Goal: Task Accomplishment & Management: Use online tool/utility

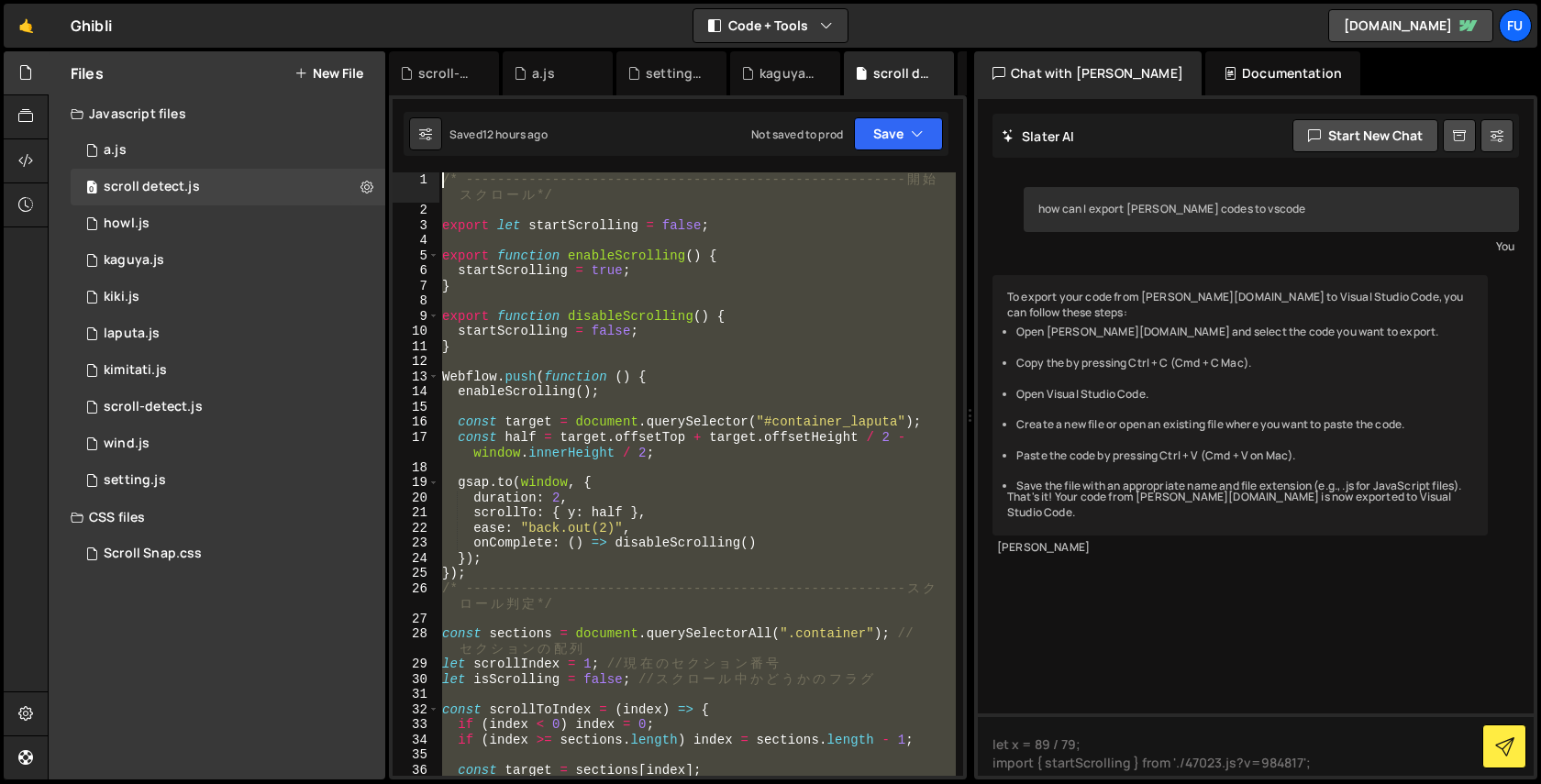
drag, startPoint x: 766, startPoint y: 594, endPoint x: 398, endPoint y: 41, distance: 664.3
click at [398, 41] on div "Hold on a sec... Are you certain you wish to leave this page? Any changes you'v…" at bounding box center [770, 392] width 1541 height 784
paste textarea "[URL][DOMAIN_NAME]"
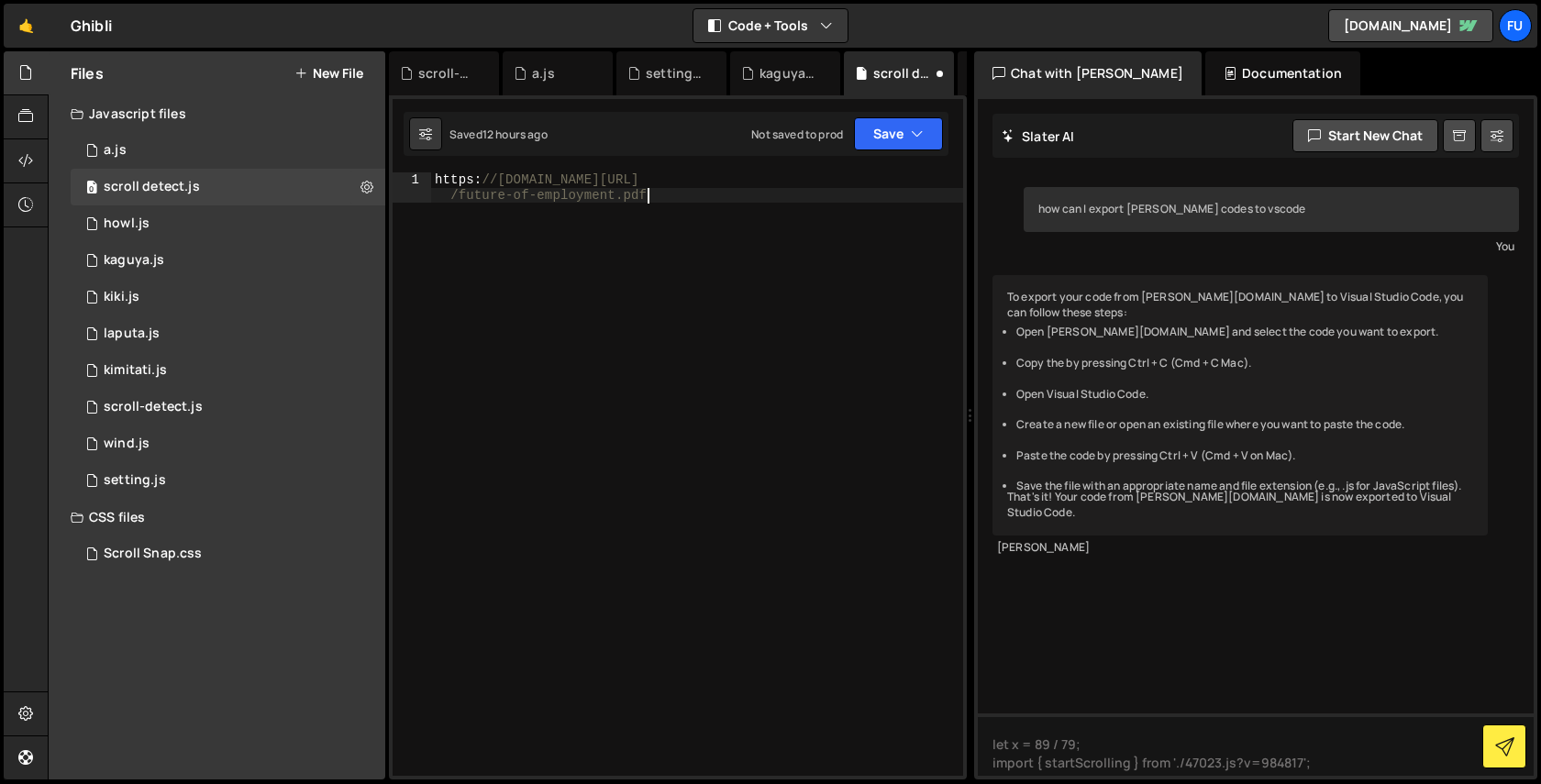
scroll to position [735, 0]
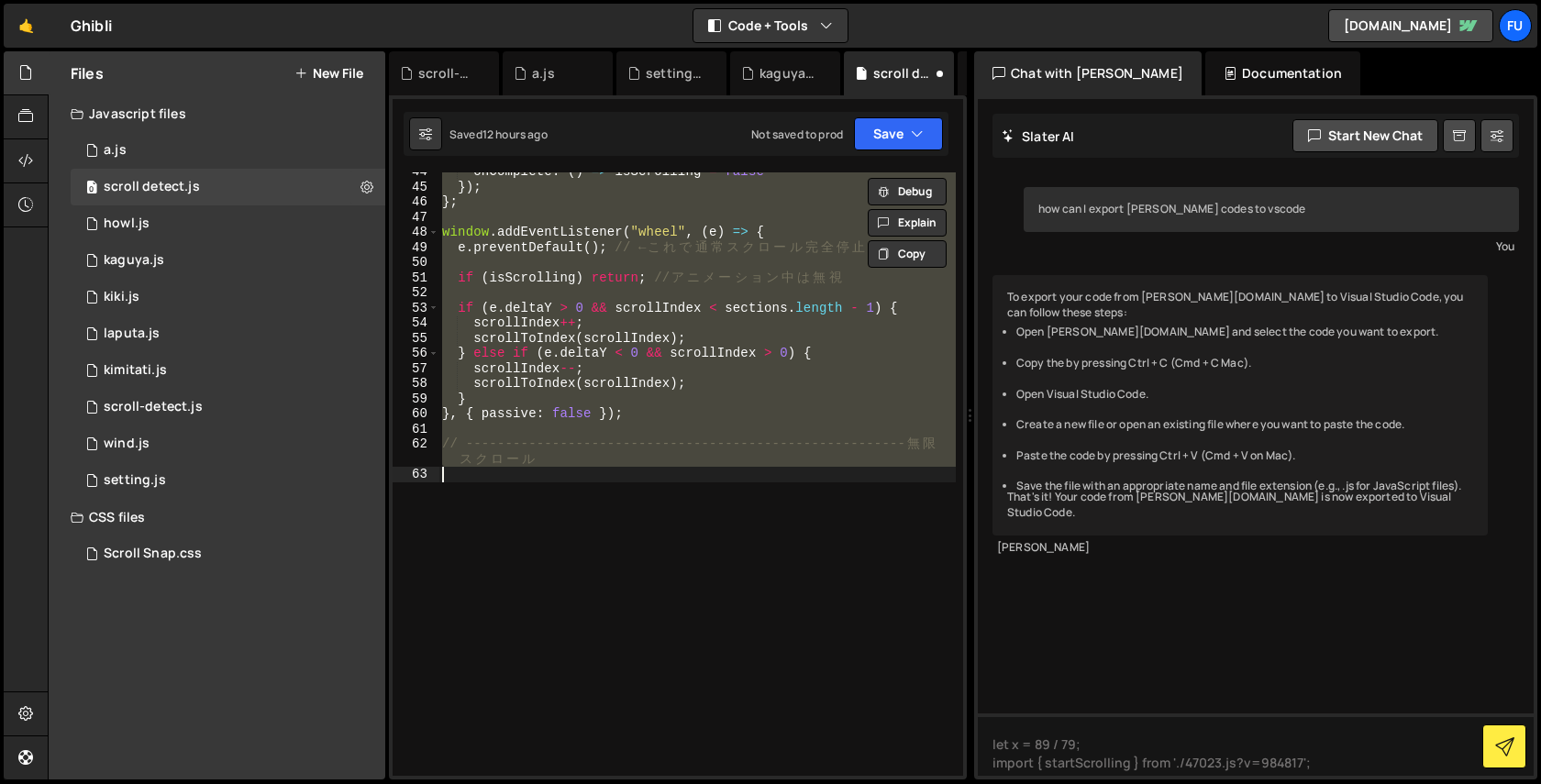
paste textarea "initAutoScroll();"
type textarea "initAutoScroll();"
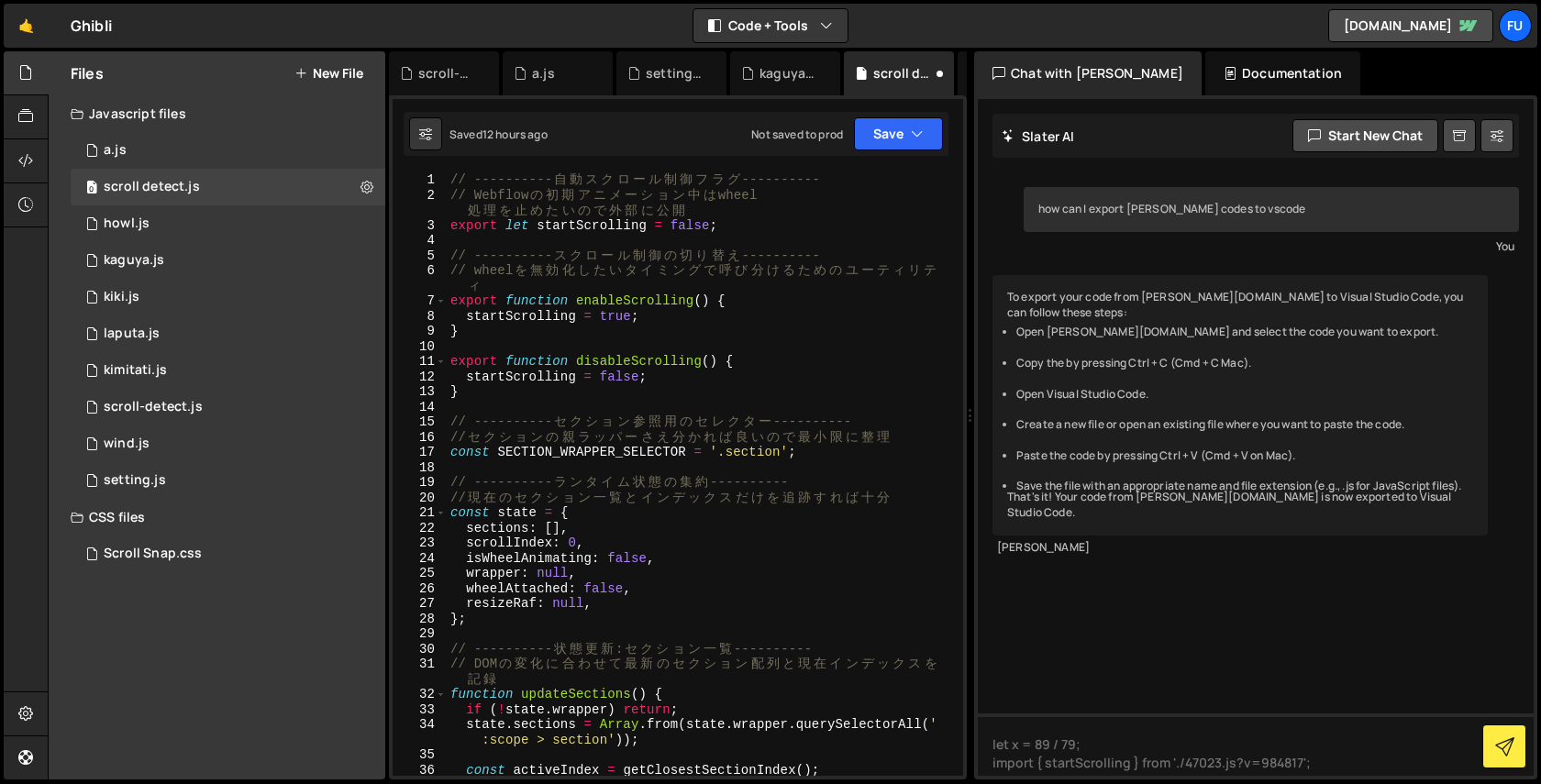
scroll to position [3178, 0]
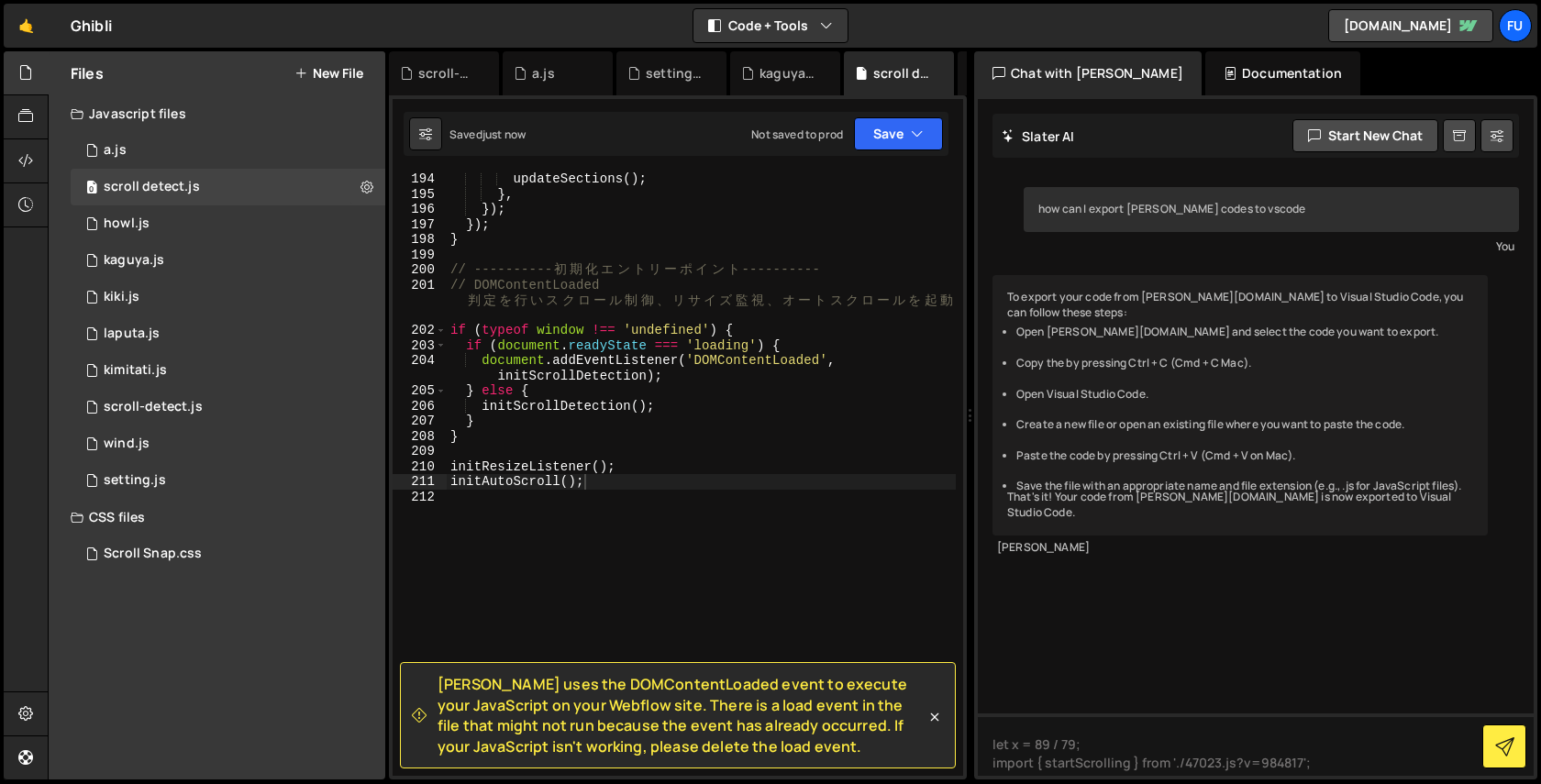
drag, startPoint x: 822, startPoint y: 736, endPoint x: 435, endPoint y: 676, distance: 391.6
click at [435, 676] on div "[PERSON_NAME] uses the DOMContentLoaded event to execute your JavaScript on you…" at bounding box center [669, 715] width 514 height 83
copy span "[PERSON_NAME] uses the DOMContentLoaded event to execute your JavaScript on you…"
click at [1238, 744] on textarea "let x = 89 / 79; import { startScrolling } from './47023.js?v=984817';" at bounding box center [1255, 745] width 556 height 63
drag, startPoint x: 1347, startPoint y: 768, endPoint x: 1013, endPoint y: 710, distance: 339.0
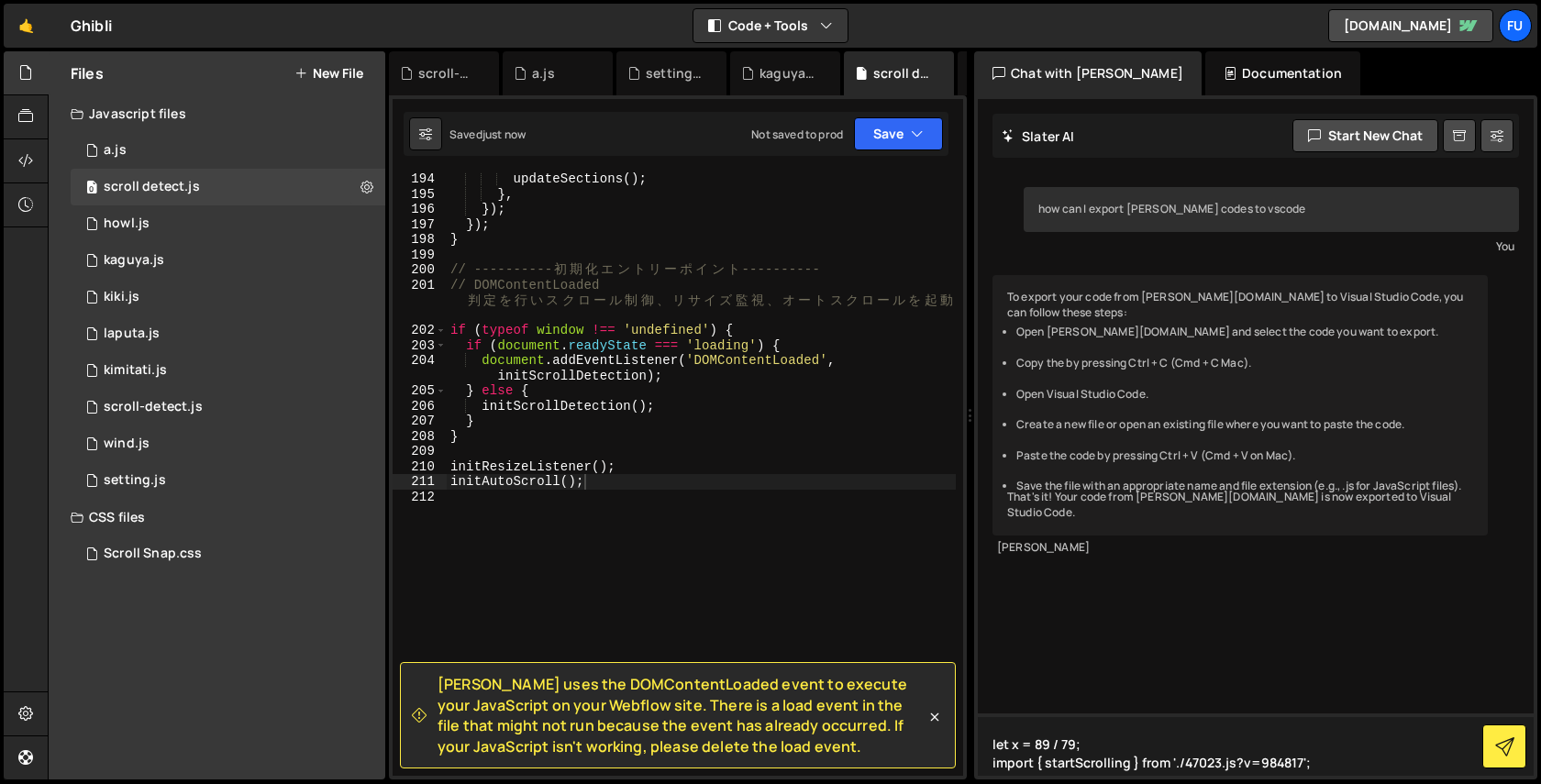
click at [1013, 710] on div "[PERSON_NAME] Start new chat how can I export [PERSON_NAME] codes to vscode You…" at bounding box center [1255, 437] width 556 height 676
paste textarea "[PERSON_NAME] uses the DOMContentLoaded event to execute your JavaScript on you…"
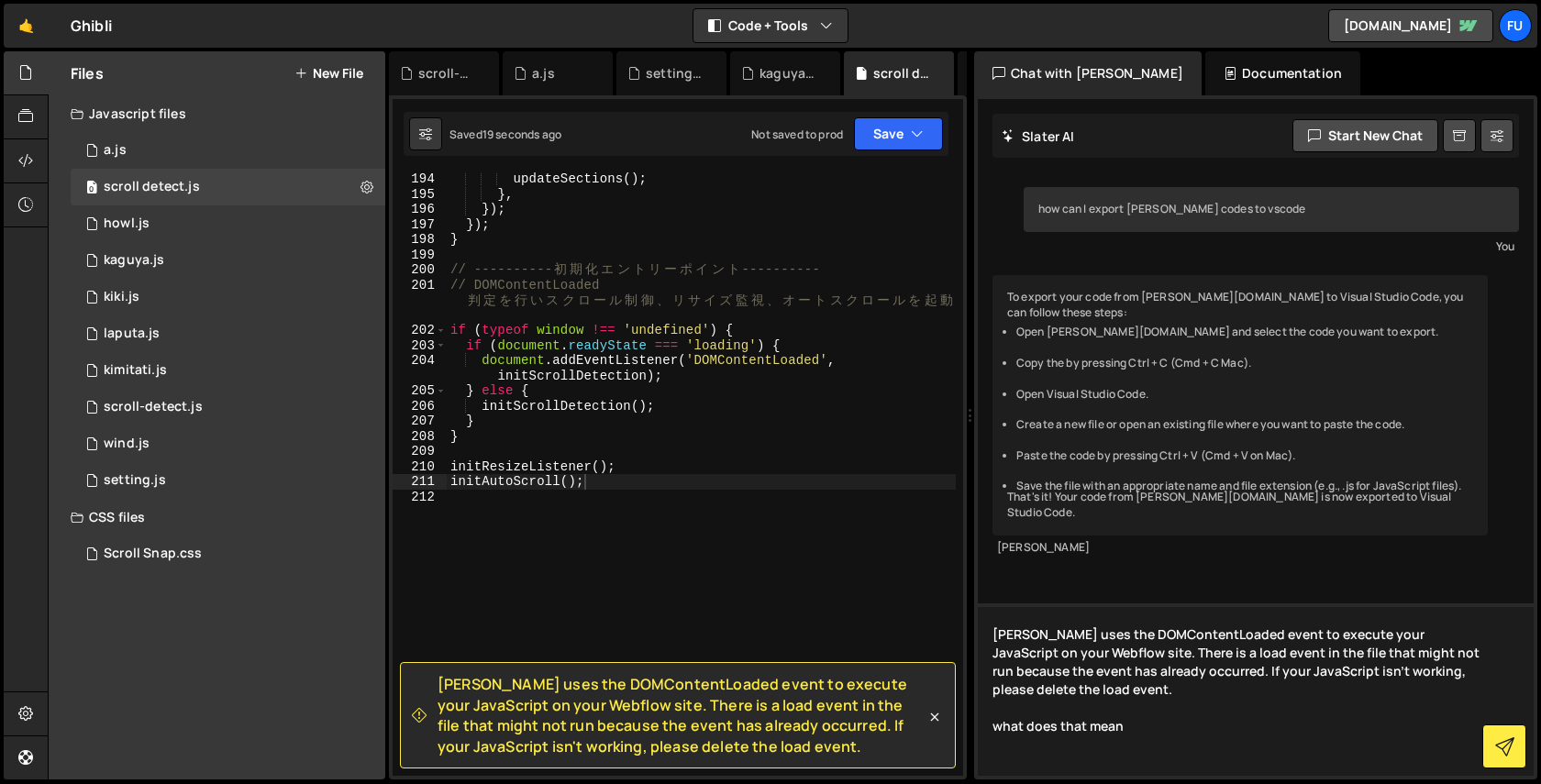
type textarea "[PERSON_NAME] uses the DOMContentLoaded event to execute your JavaScript on you…"
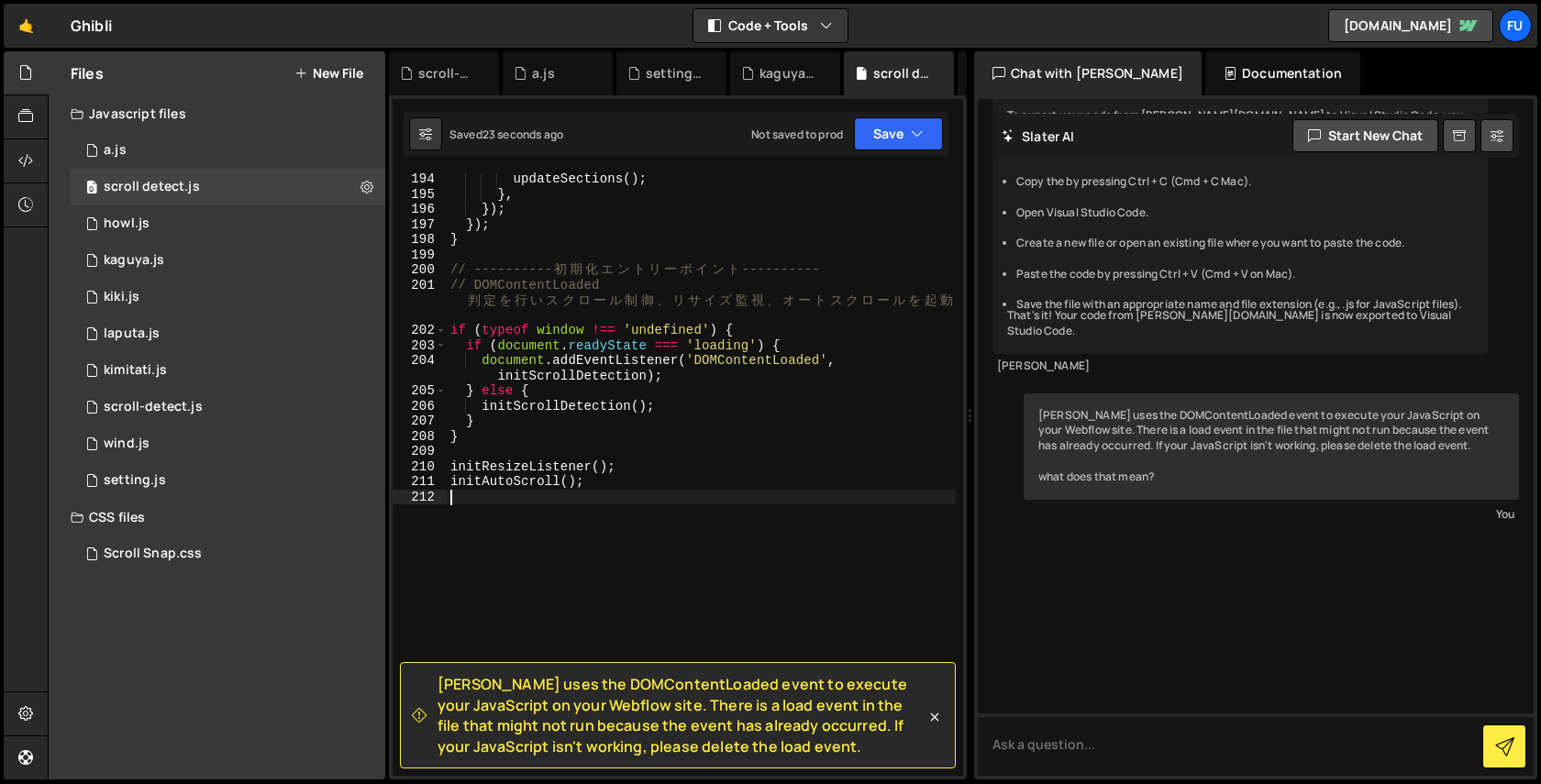
click at [830, 509] on div "updateSections ( ) ; } , }) ; }) ; } // ---------- 初 期 化 エ ン ト リ ー ポ イ ン ト ----…" at bounding box center [701, 488] width 509 height 634
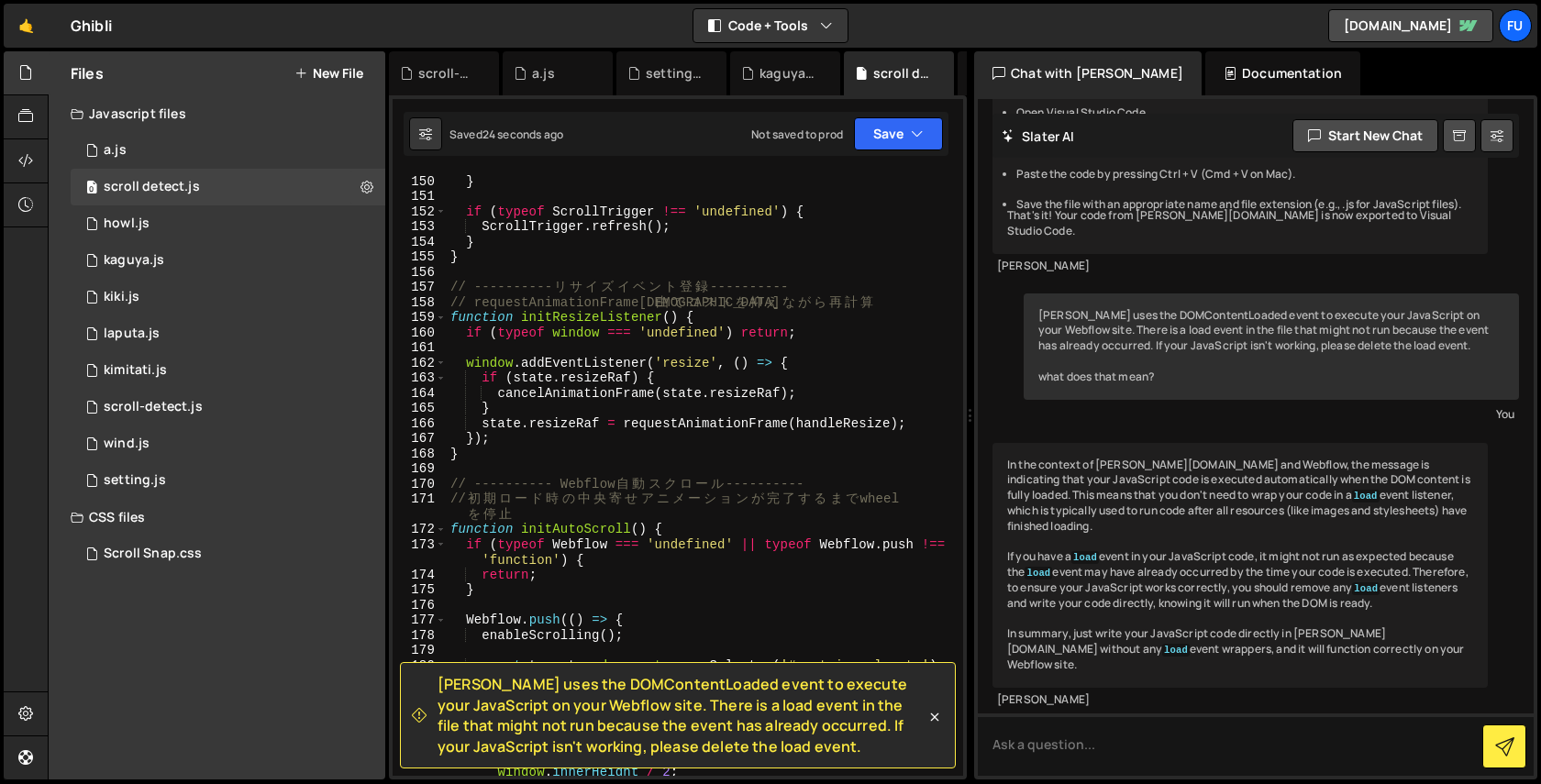
scroll to position [2099, 0]
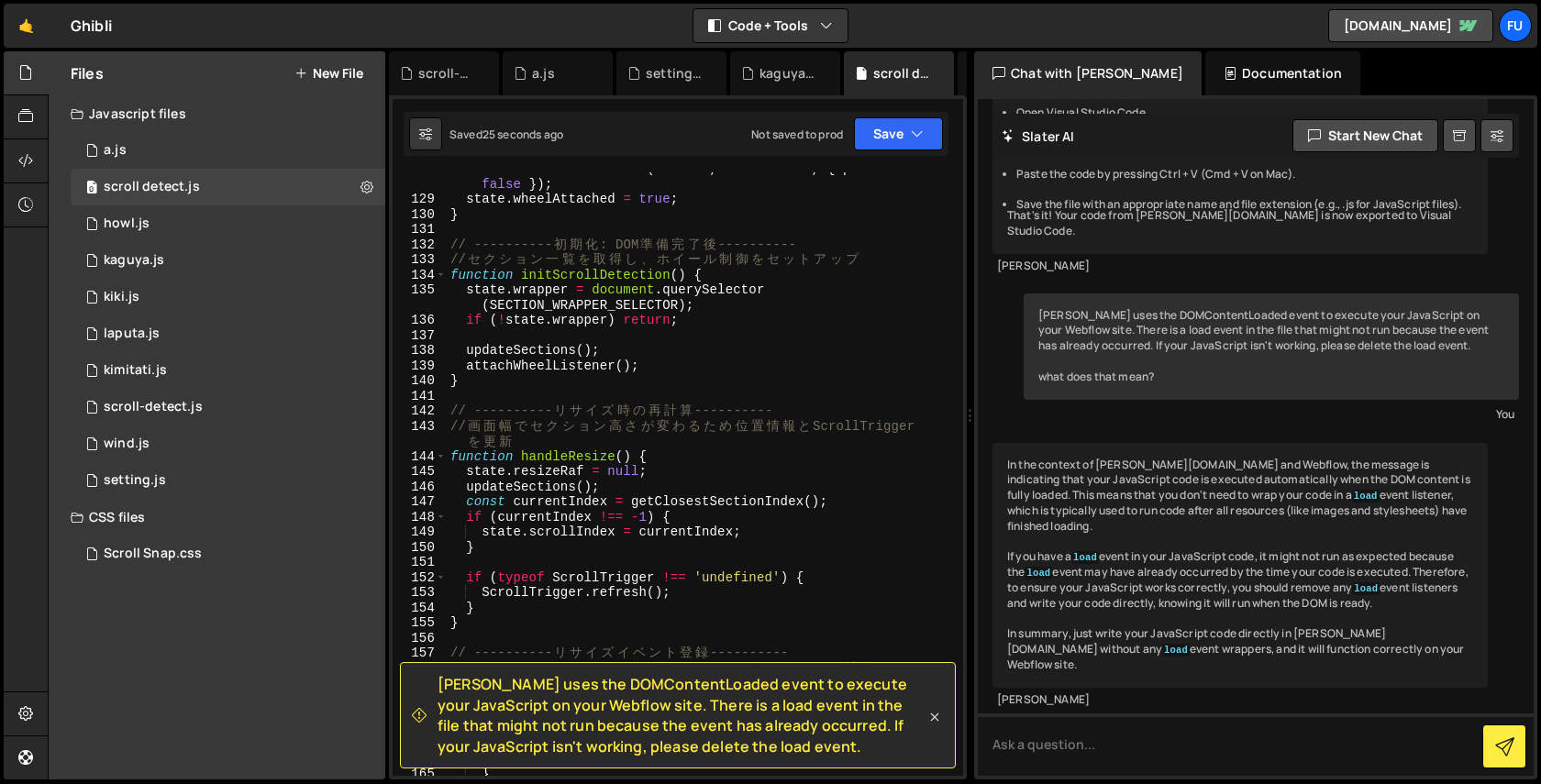
click at [937, 706] on link at bounding box center [934, 715] width 18 height 21
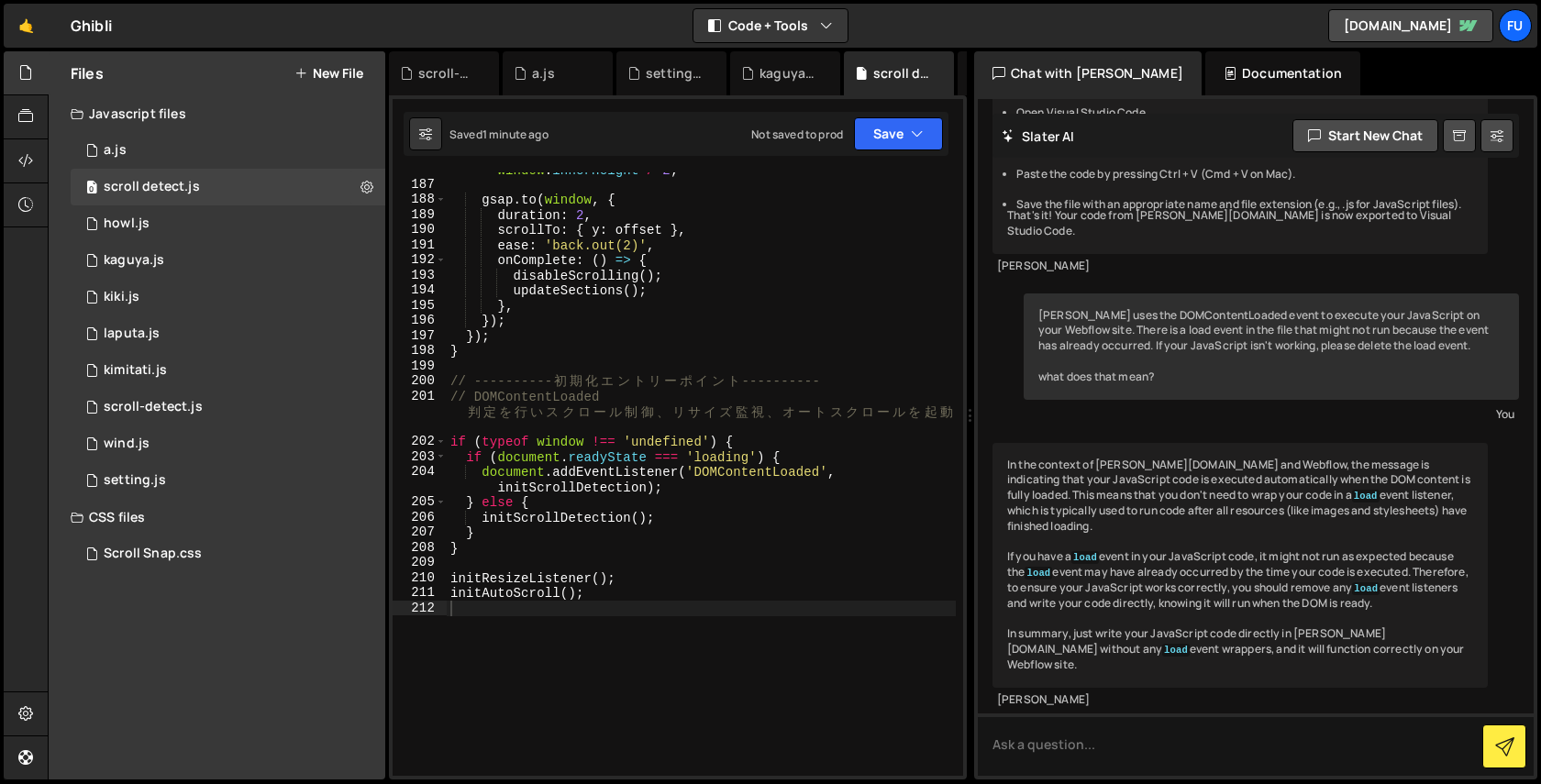
scroll to position [3050, 0]
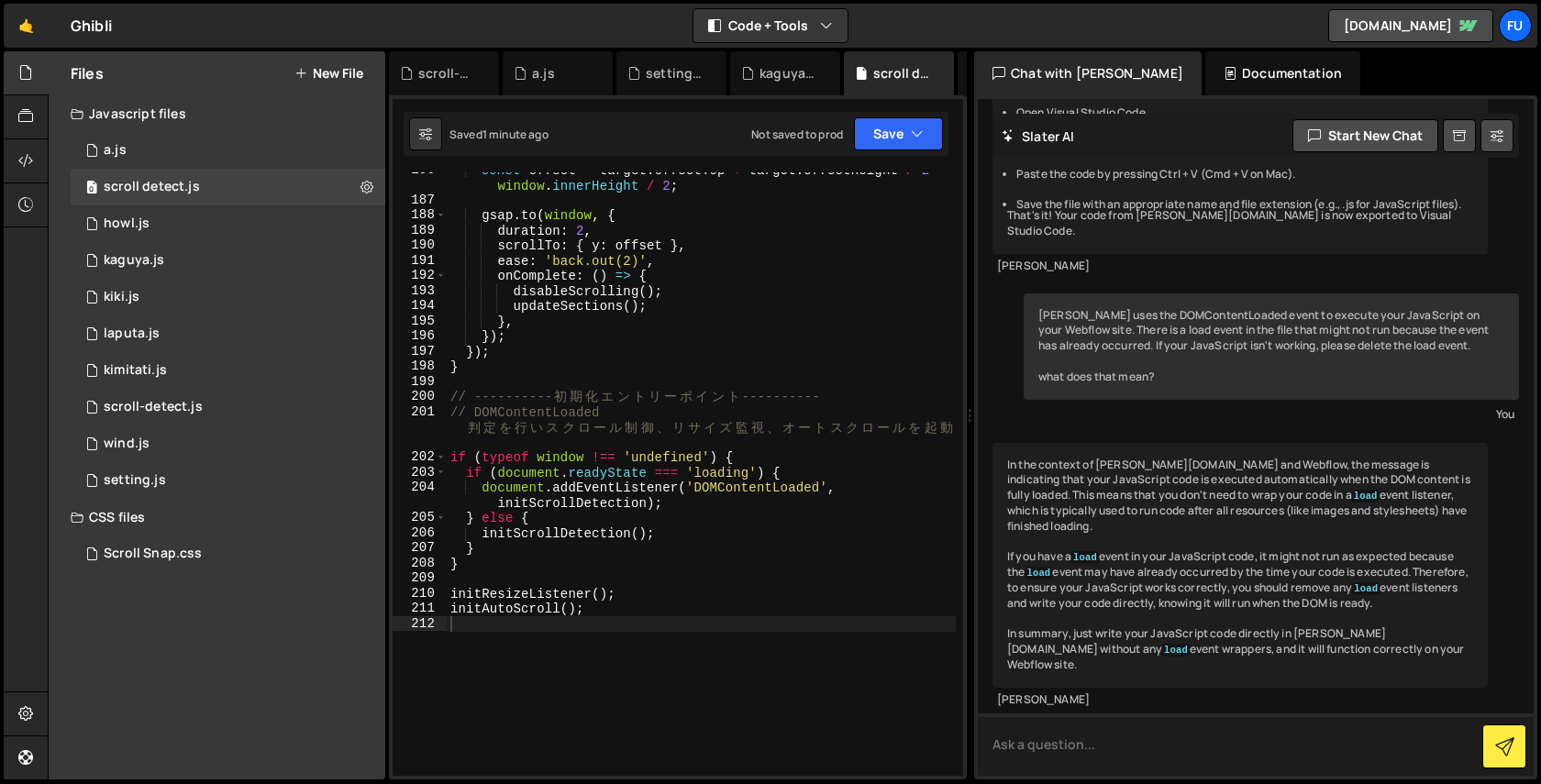
click at [1180, 727] on textarea at bounding box center [1255, 745] width 556 height 63
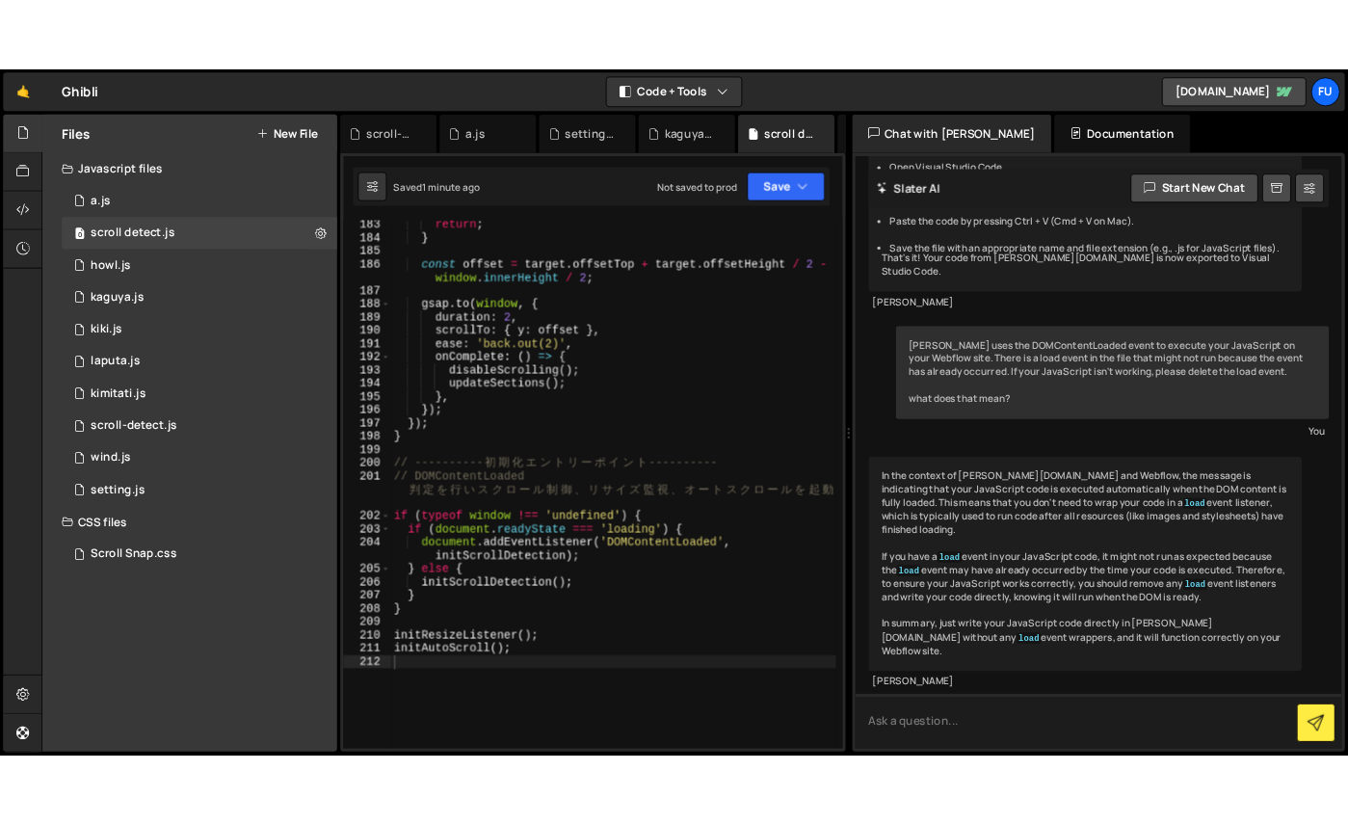
scroll to position [3131, 0]
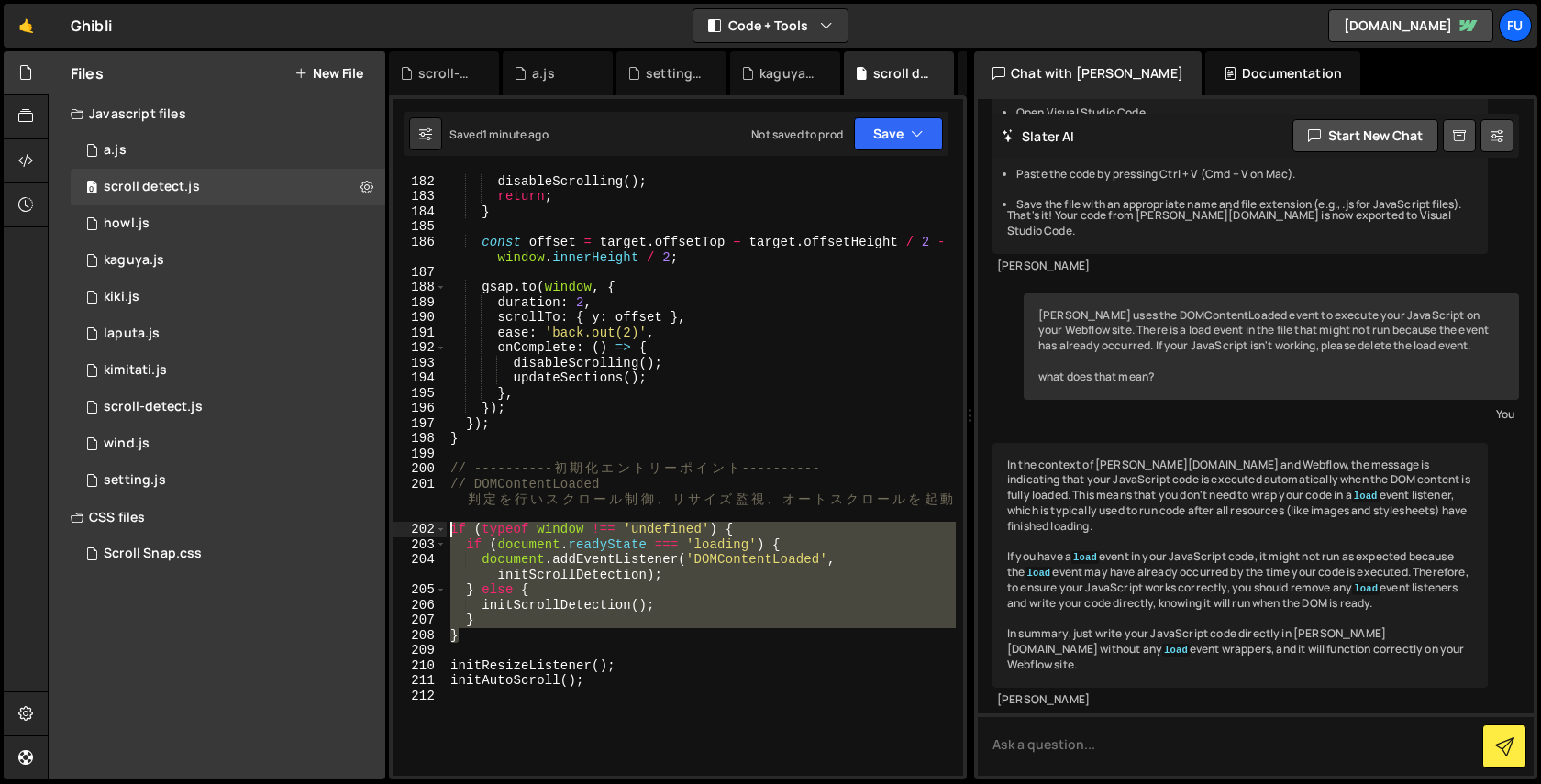
drag, startPoint x: 642, startPoint y: 631, endPoint x: 432, endPoint y: 525, distance: 235.2
click at [432, 525] on div "} 181 182 183 184 185 186 187 188 189 190 191 192 193 194 195 196 197 198 199 2…" at bounding box center [677, 474] width 570 height 603
click at [840, 329] on div "if ( ! target || typeof gsap === 'undefined' ) { disableScrolling ( ) ; return …" at bounding box center [701, 476] width 509 height 634
type textarea "ease: 'back.out(2)',"
click at [840, 329] on div "if ( ! target || typeof gsap === 'undefined' ) { disableScrolling ( ) ; return …" at bounding box center [701, 476] width 509 height 634
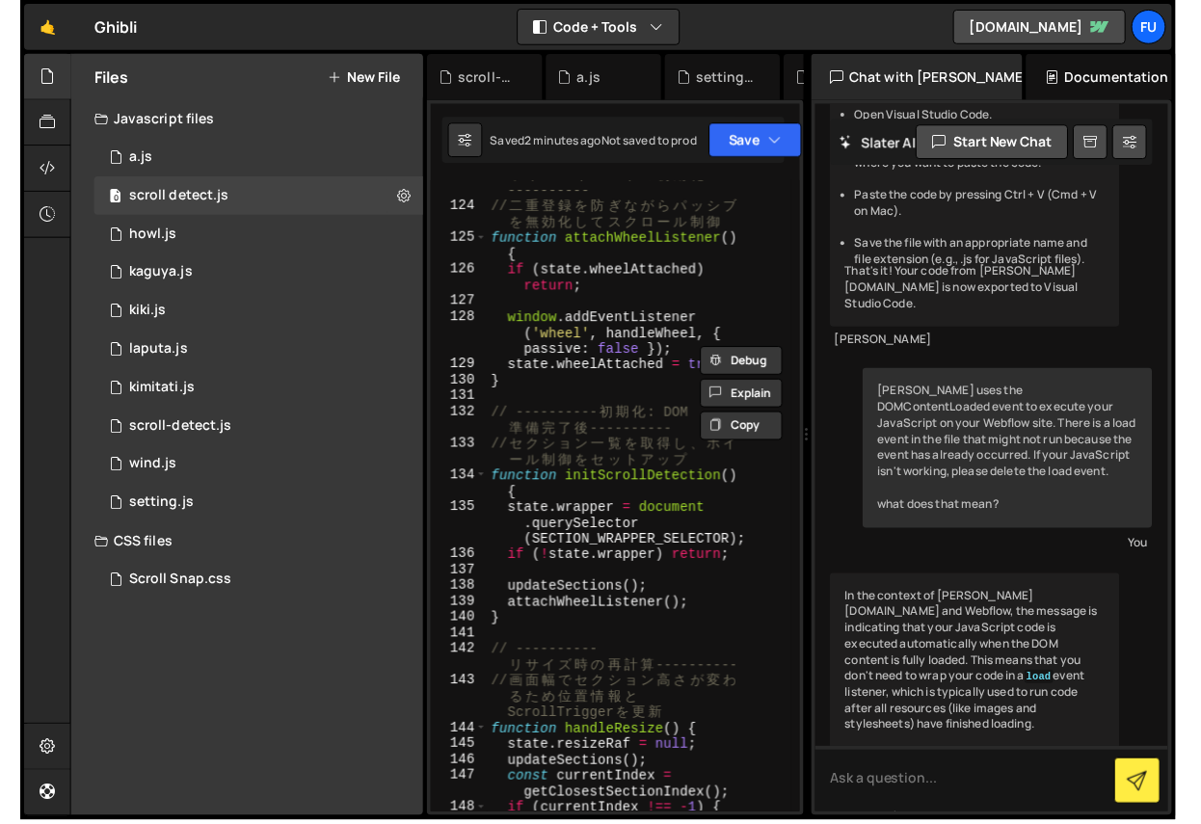
scroll to position [2940, 0]
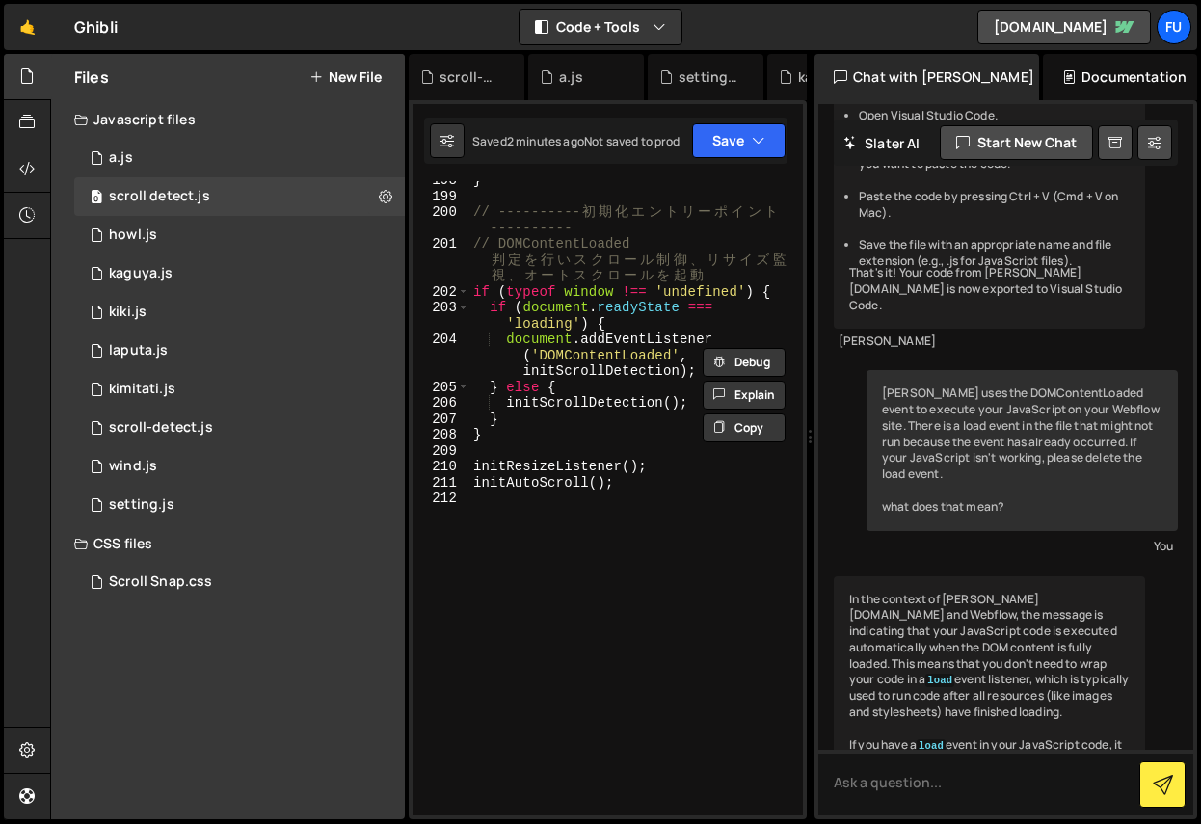
click at [722, 576] on div "} // ---------- 初 期 化 エ ン ト リ ー ポ イ ン ト ---------- // DOMContentLoaded 判 定 を 行 …" at bounding box center [632, 505] width 326 height 666
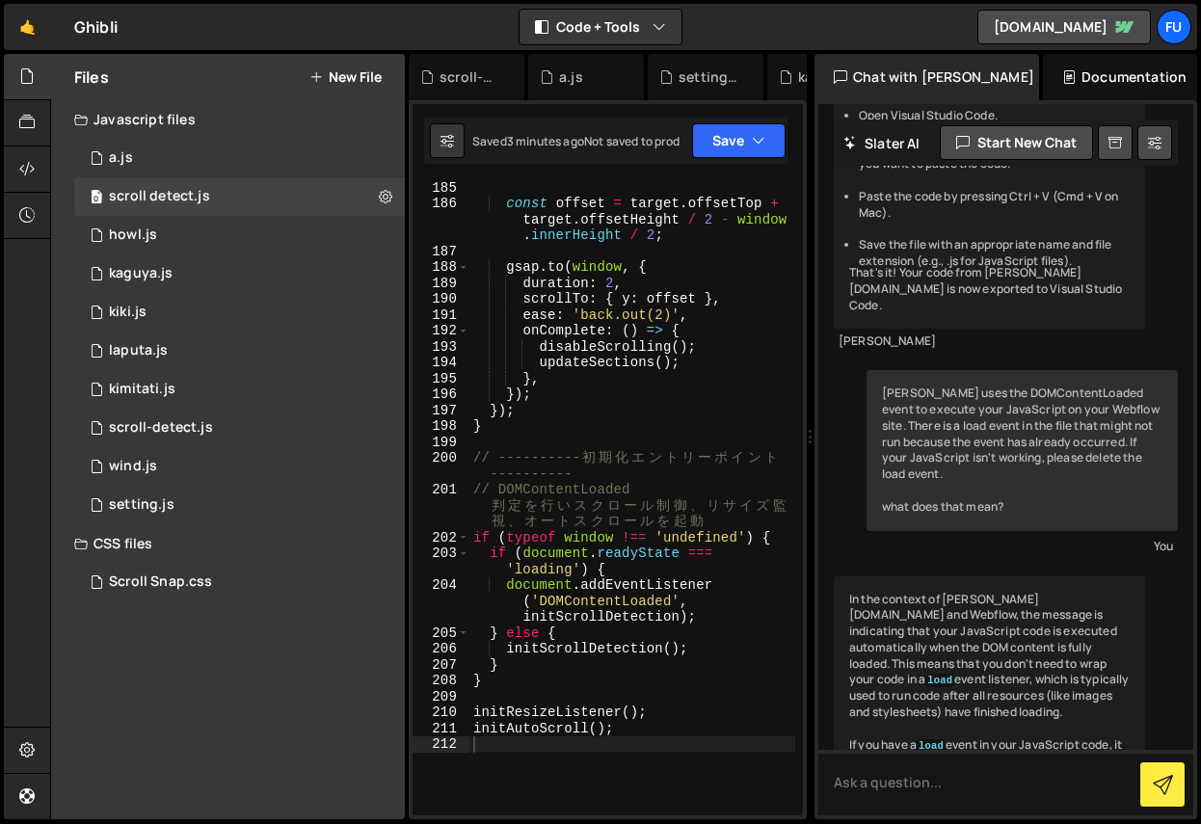
scroll to position [4026, 0]
click at [540, 680] on div "const offset = target . offsetTop + target . offsetHeight / 2 - window . innerH…" at bounding box center [632, 510] width 326 height 666
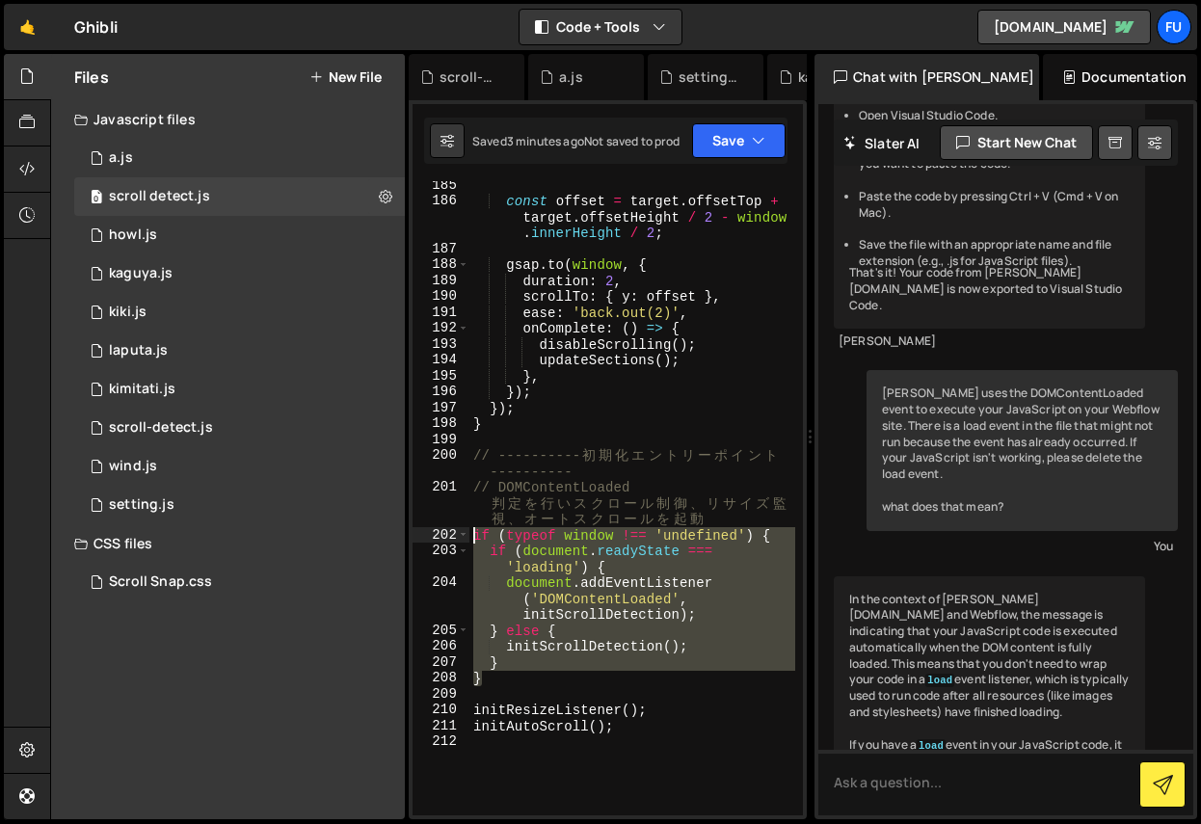
drag, startPoint x: 538, startPoint y: 685, endPoint x: 471, endPoint y: 538, distance: 161.7
click at [471, 538] on div "const offset = target . offsetTop + target . offsetHeight / 2 - window . innerH…" at bounding box center [632, 510] width 326 height 666
paste textarea "});"
type textarea "});"
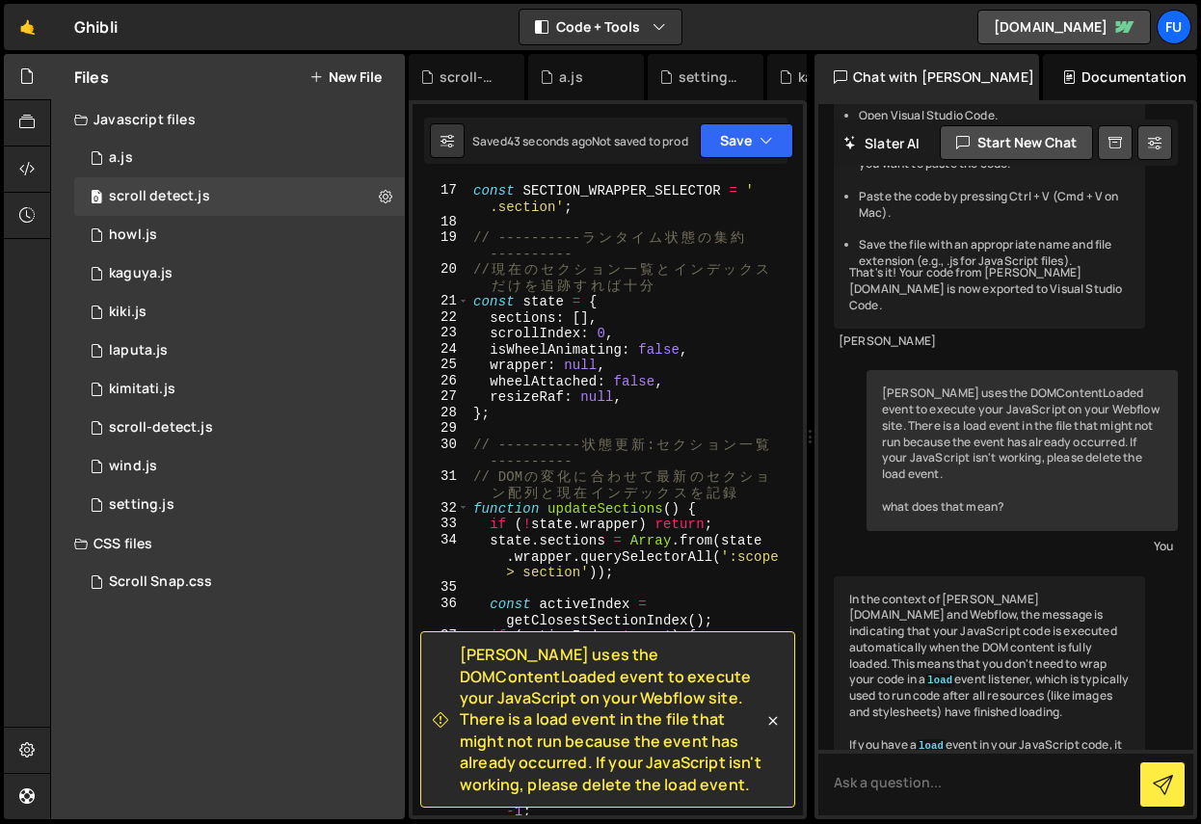
scroll to position [0, 0]
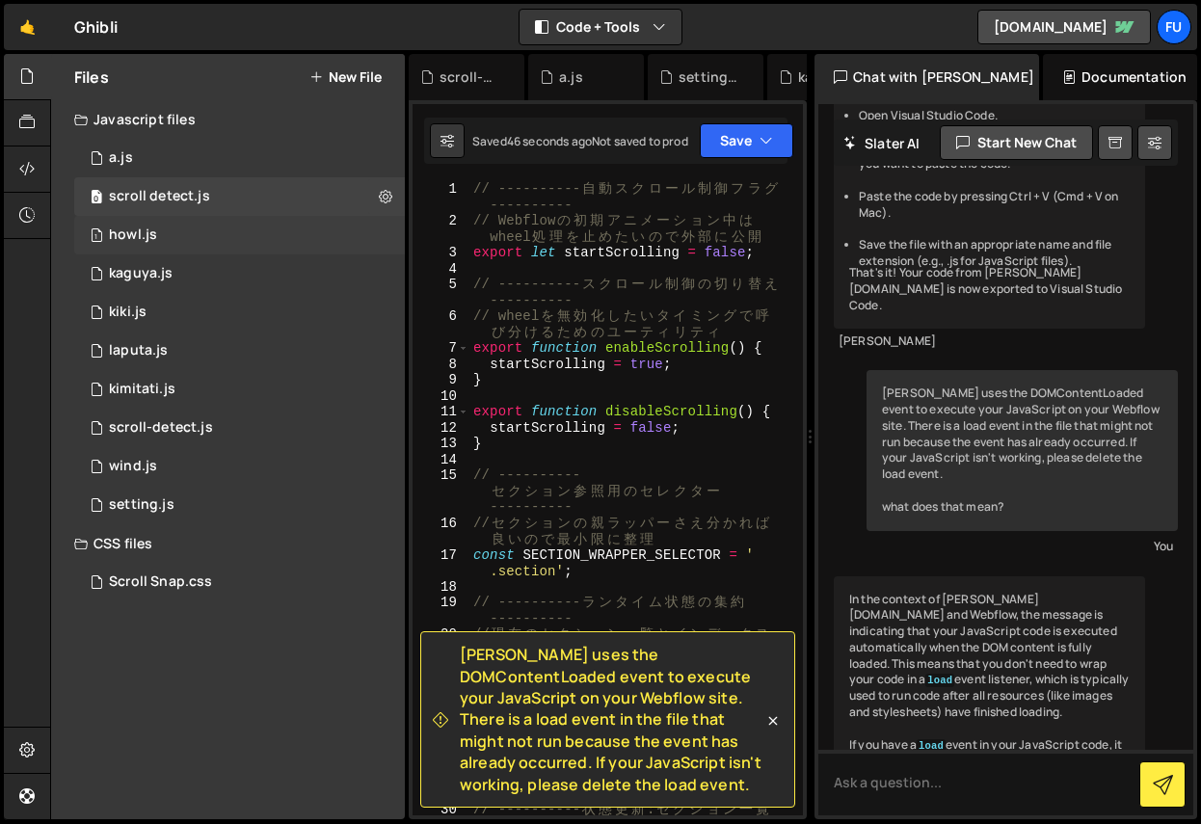
click at [192, 235] on div "1 howl.js 0" at bounding box center [239, 235] width 331 height 39
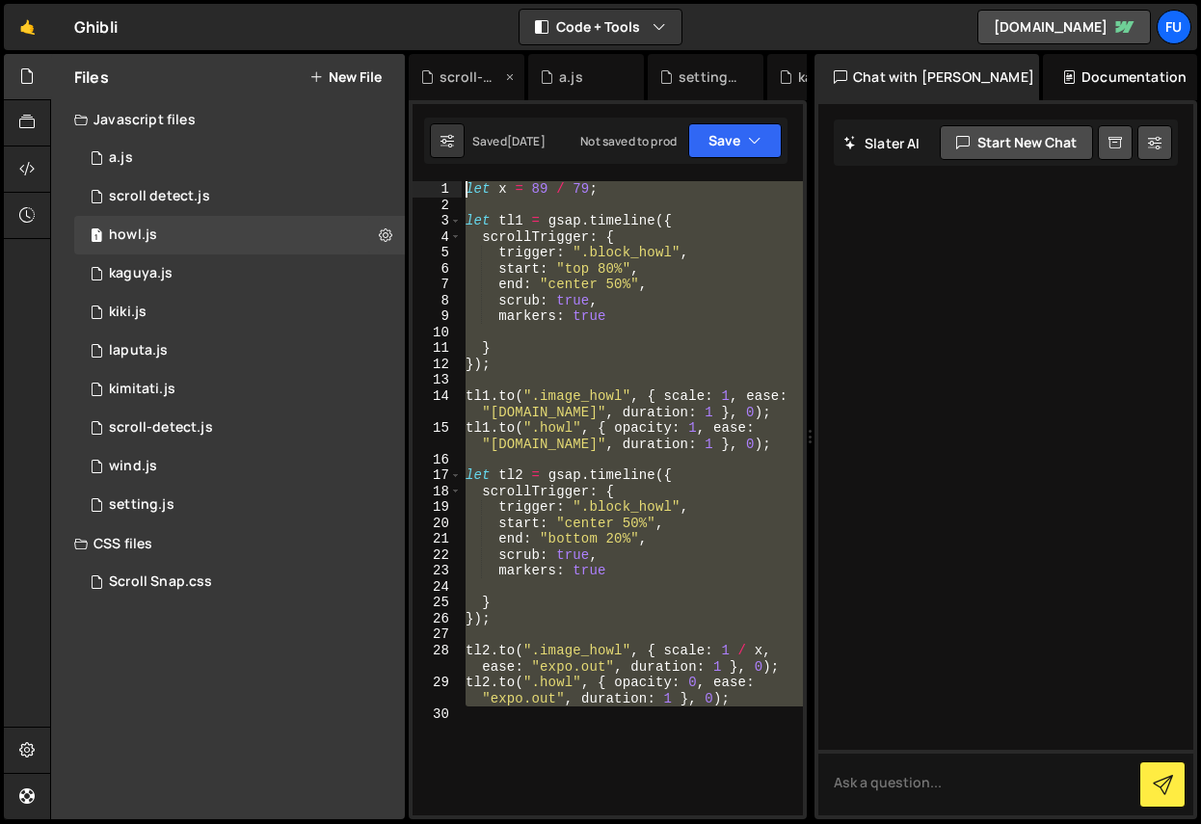
drag, startPoint x: 584, startPoint y: 722, endPoint x: 460, endPoint y: 89, distance: 645.2
click at [460, 89] on div "Debug Explain Copy scroll-detect.[PERSON_NAME]js setting.js kaguya.js scroll de…" at bounding box center [608, 437] width 398 height 766
paste textarea "})();"
type textarea "})();"
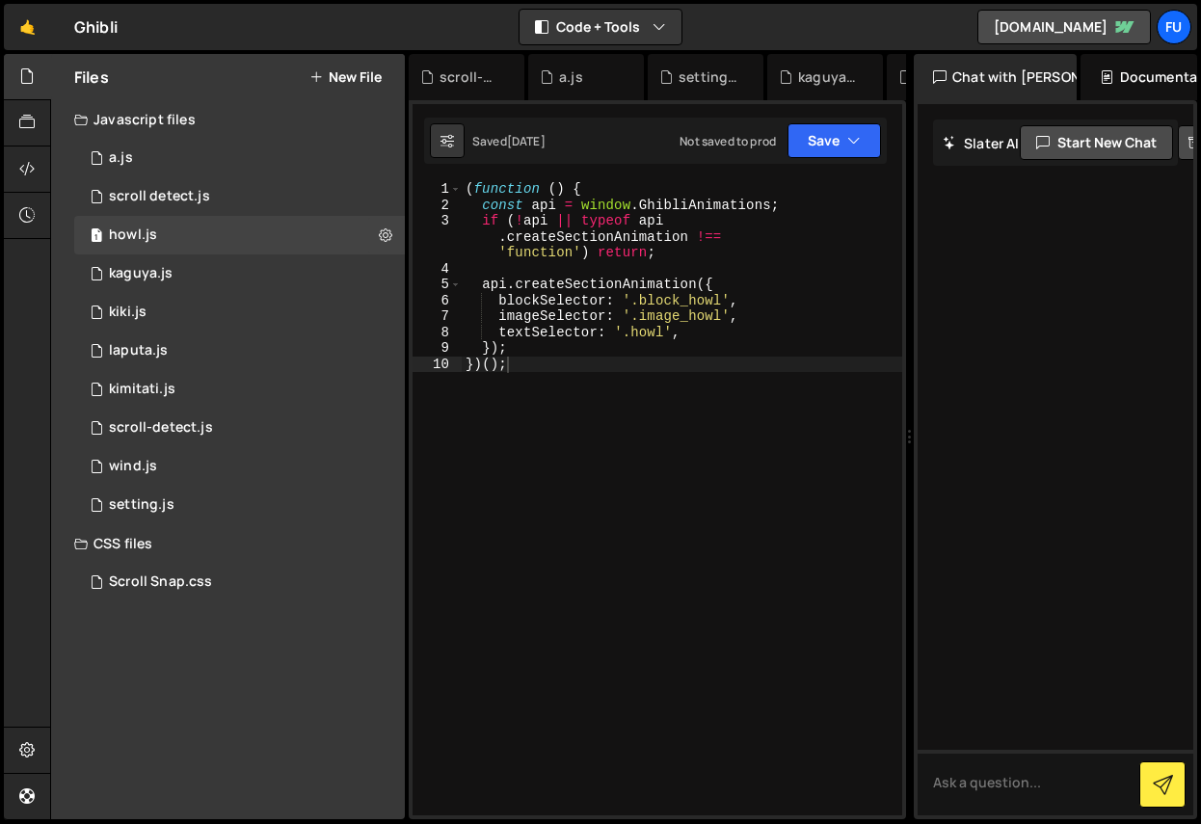
drag, startPoint x: 808, startPoint y: 259, endPoint x: 901, endPoint y: 252, distance: 92.7
click at [901, 252] on div "Files New File Javascript files 0 a.js 0 0 scroll detect.js 0 1 howl.js 0 1 1 1…" at bounding box center [625, 437] width 1151 height 766
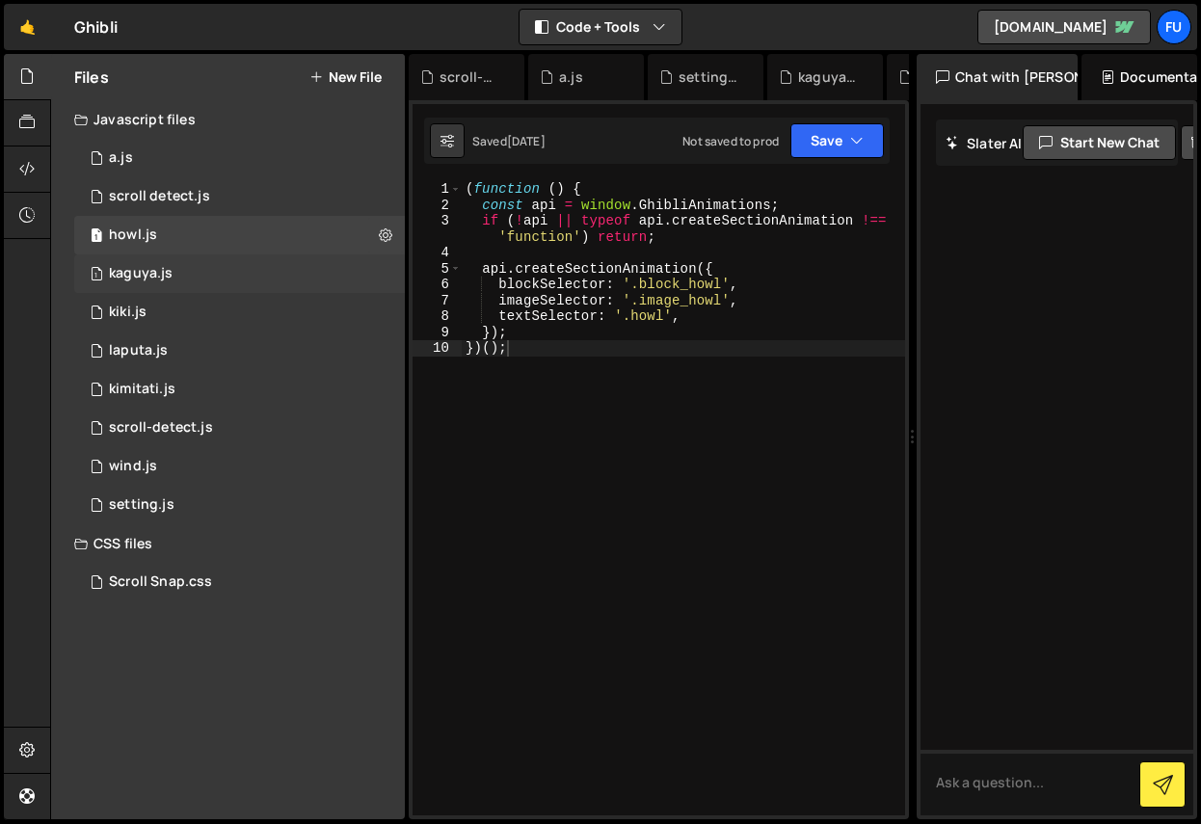
click at [200, 274] on div "1 kaguya.js 0" at bounding box center [239, 273] width 331 height 39
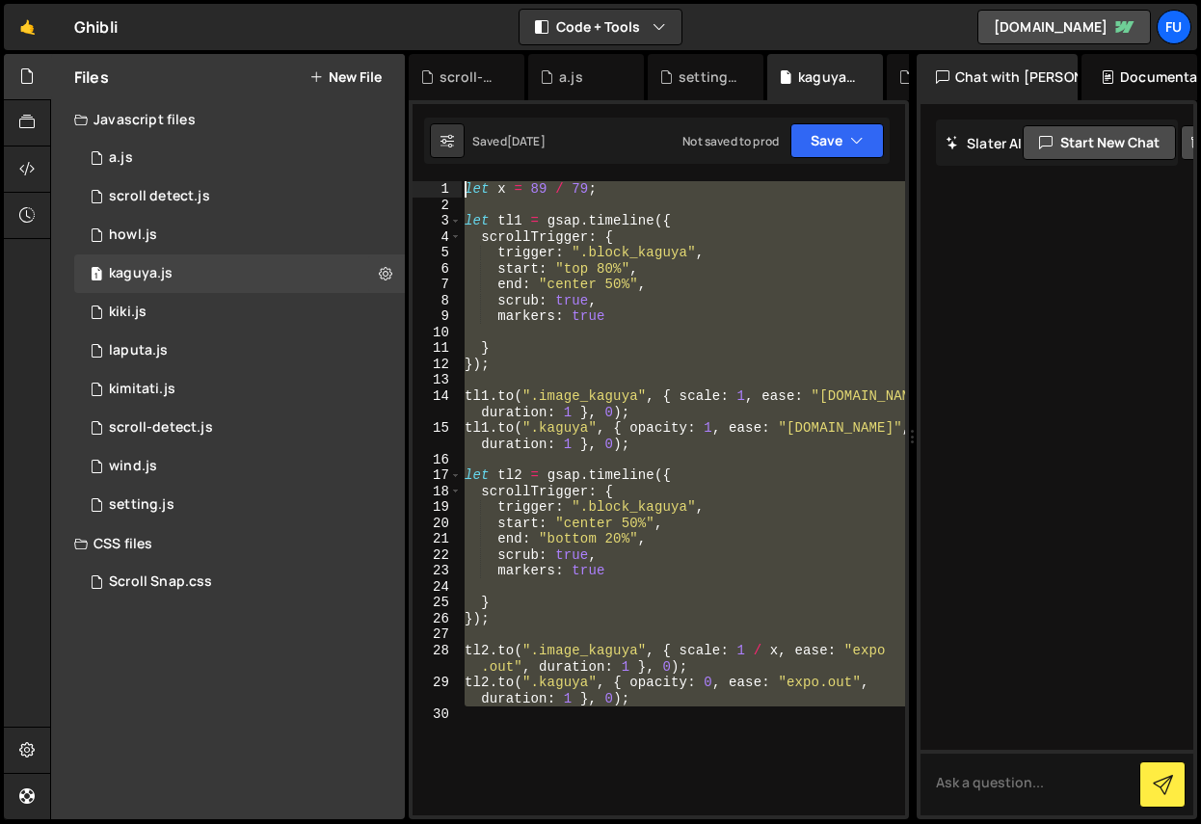
drag, startPoint x: 710, startPoint y: 755, endPoint x: 473, endPoint y: 126, distance: 672.4
click at [473, 126] on div "Debug Explain Copy scroll-detect.[PERSON_NAME]js setting.js kaguya.js scroll de…" at bounding box center [659, 437] width 500 height 766
type textarea "let x = 89 / 79;"
paste textarea
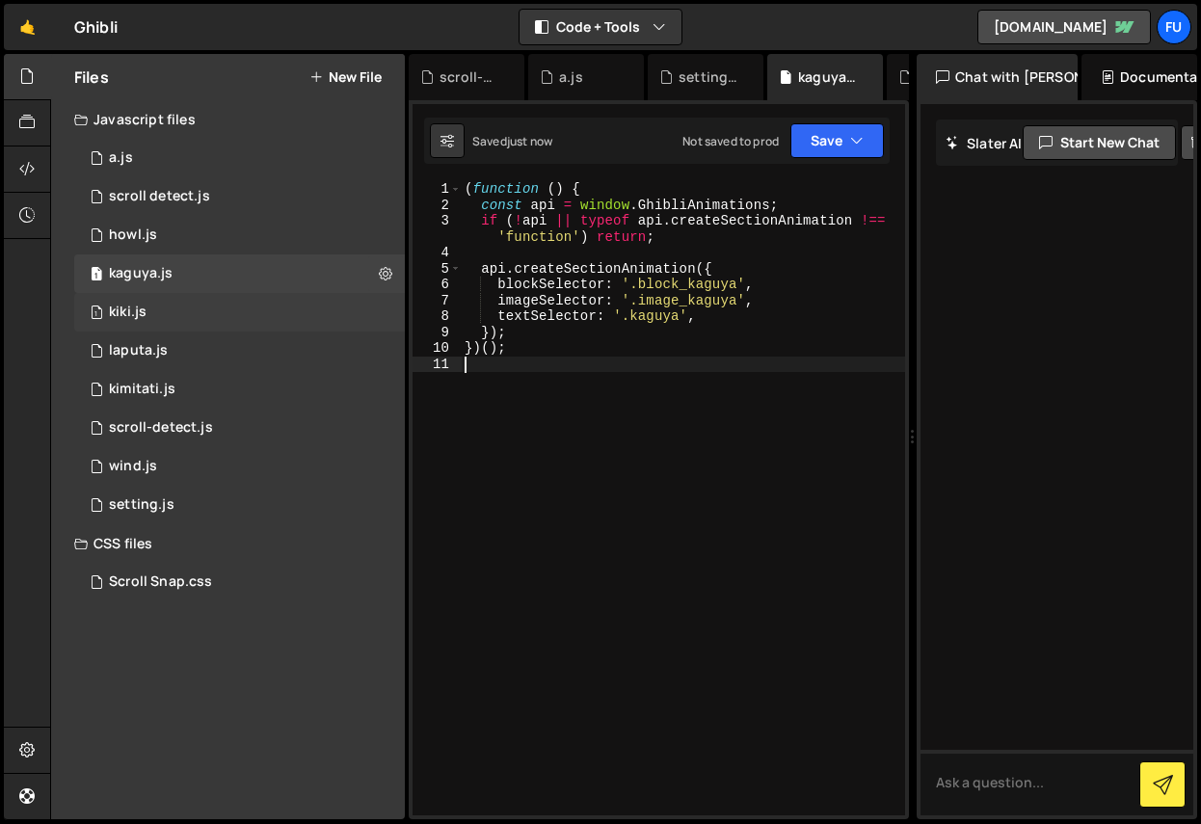
click at [148, 307] on div "1 kiki.js 0" at bounding box center [239, 312] width 331 height 39
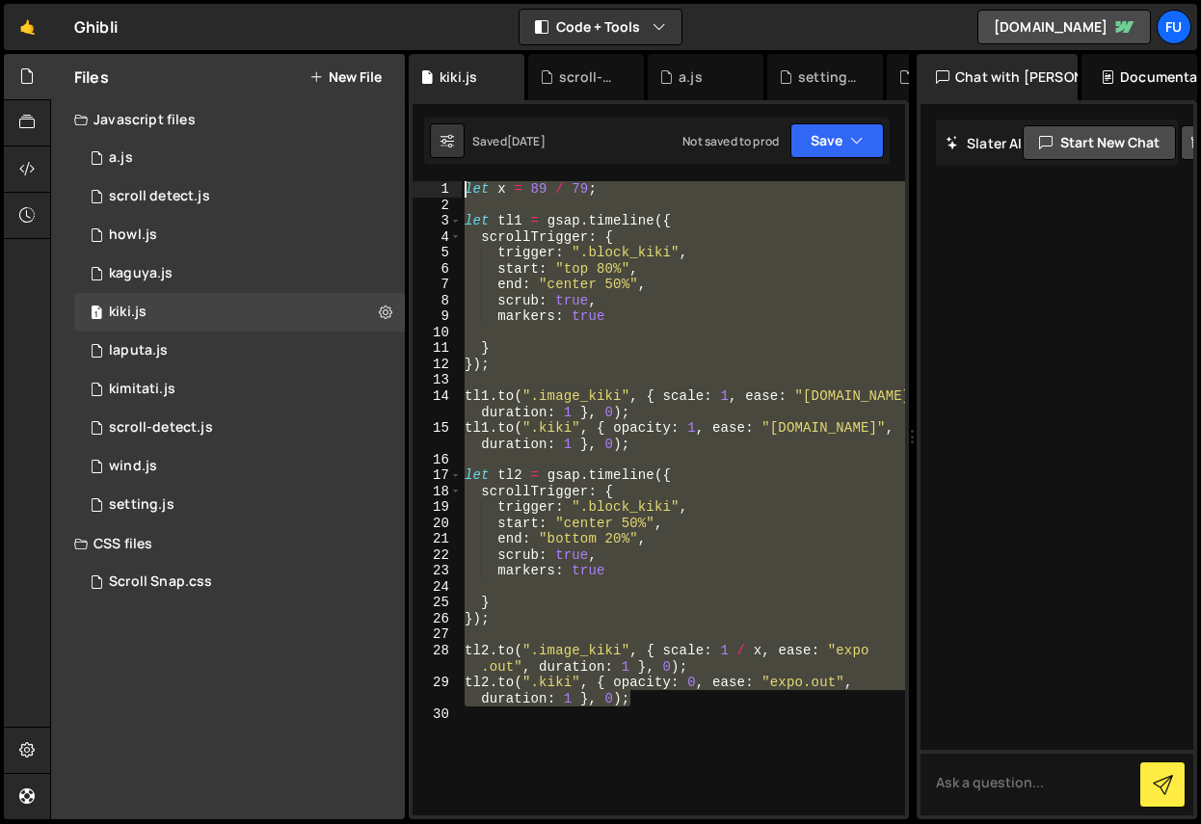
drag, startPoint x: 734, startPoint y: 700, endPoint x: 412, endPoint y: 159, distance: 629.1
click at [412, 158] on div "})(); 1 2 3 4 5 6 7 8 9 10 ( function ( ) { const api = window . GhibliAnimatio…" at bounding box center [659, 459] width 500 height 719
paste textarea "})();"
type textarea "})();"
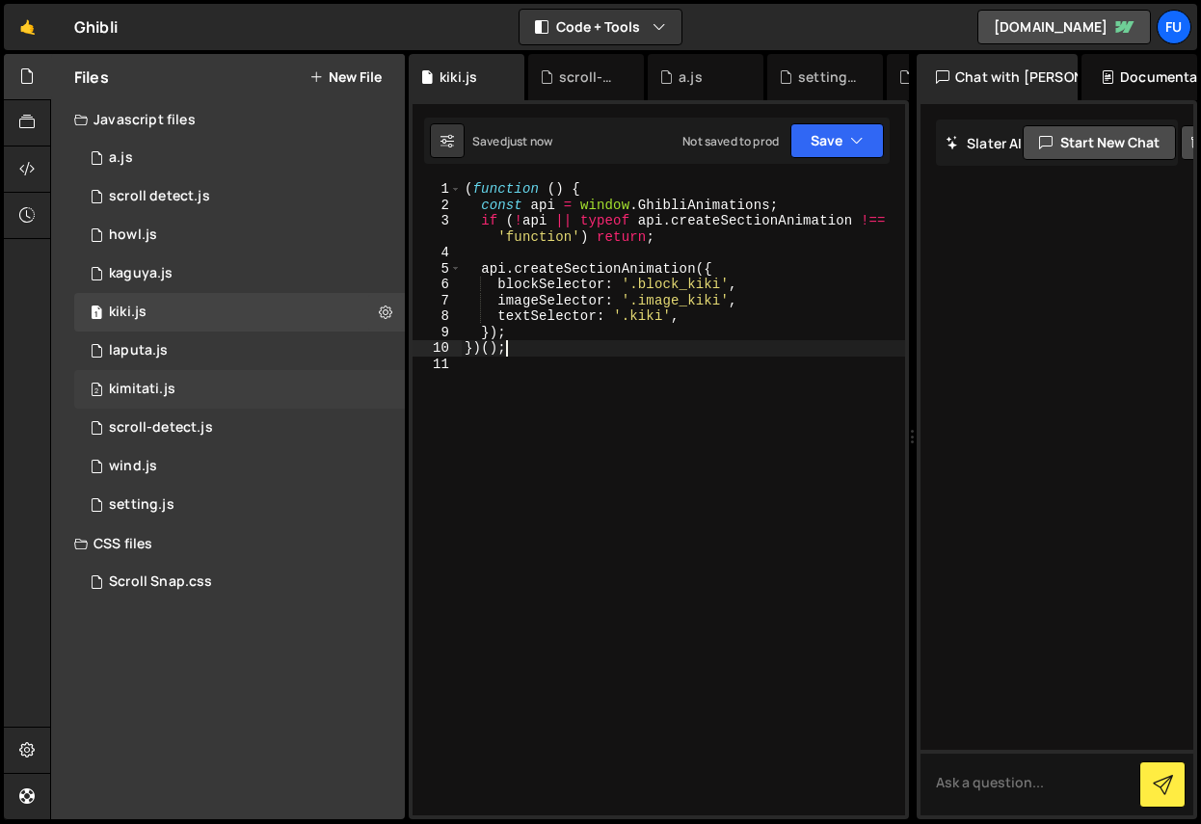
click at [259, 379] on div "2 kimitati.js 0" at bounding box center [239, 389] width 331 height 39
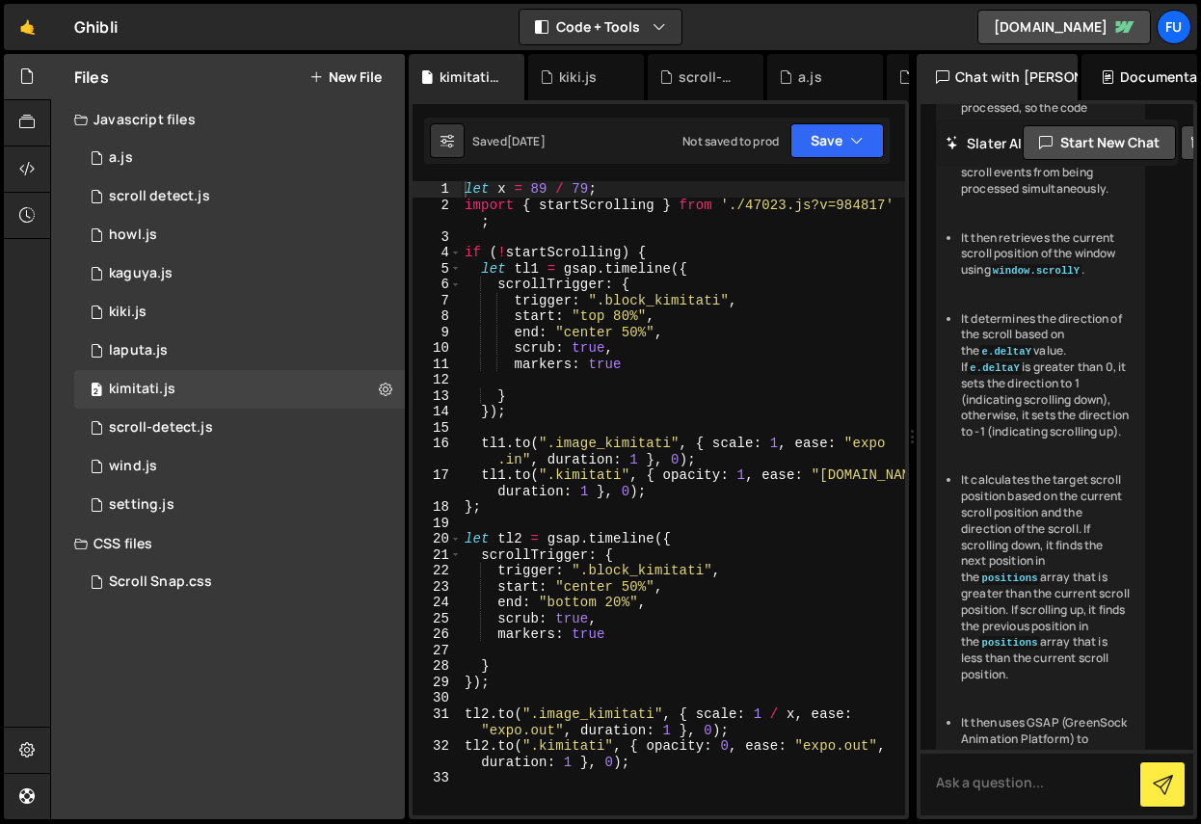
scroll to position [7993, 0]
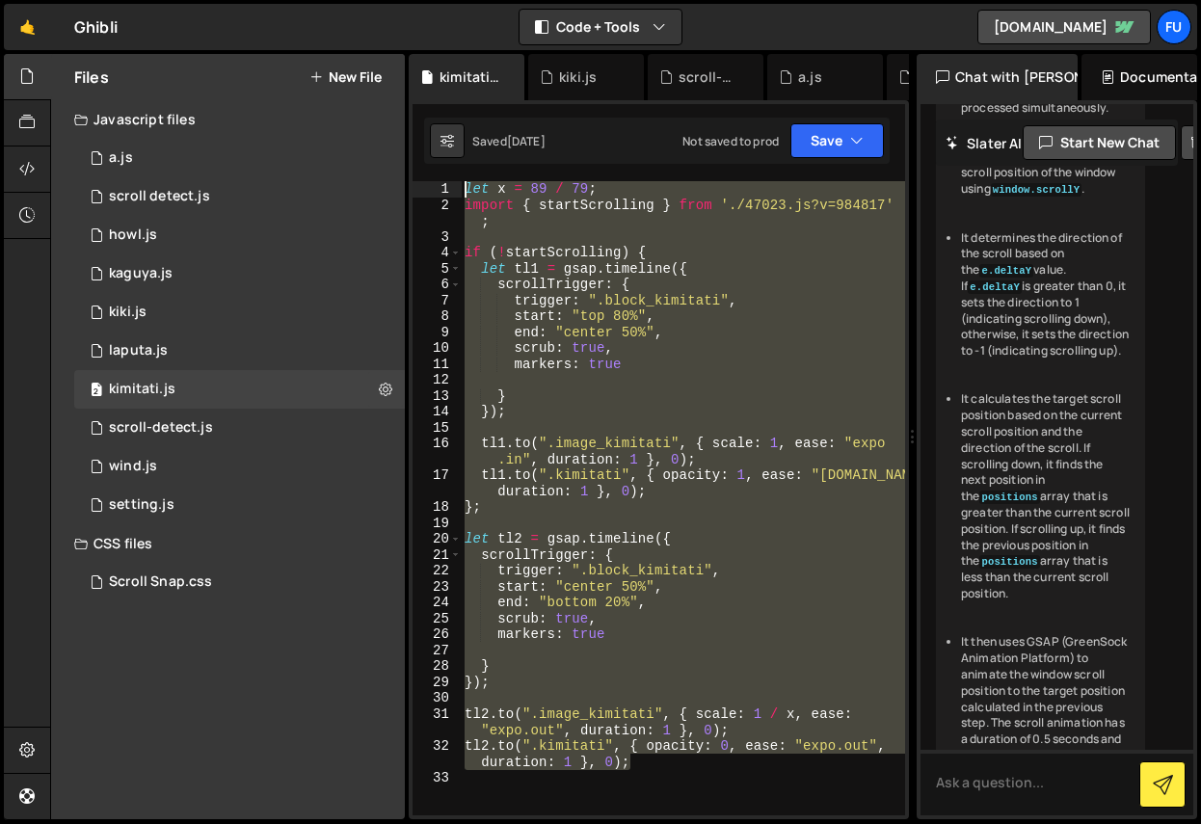
drag, startPoint x: 682, startPoint y: 764, endPoint x: 463, endPoint y: 50, distance: 747.1
click at [463, 50] on div "Hold on a sec... Are you certain you wish to leave this page? Any changes you'v…" at bounding box center [600, 412] width 1201 height 824
type textarea "let x = 89 / 79; import { startScrolling } from './47023.js?v=984817';"
paste textarea
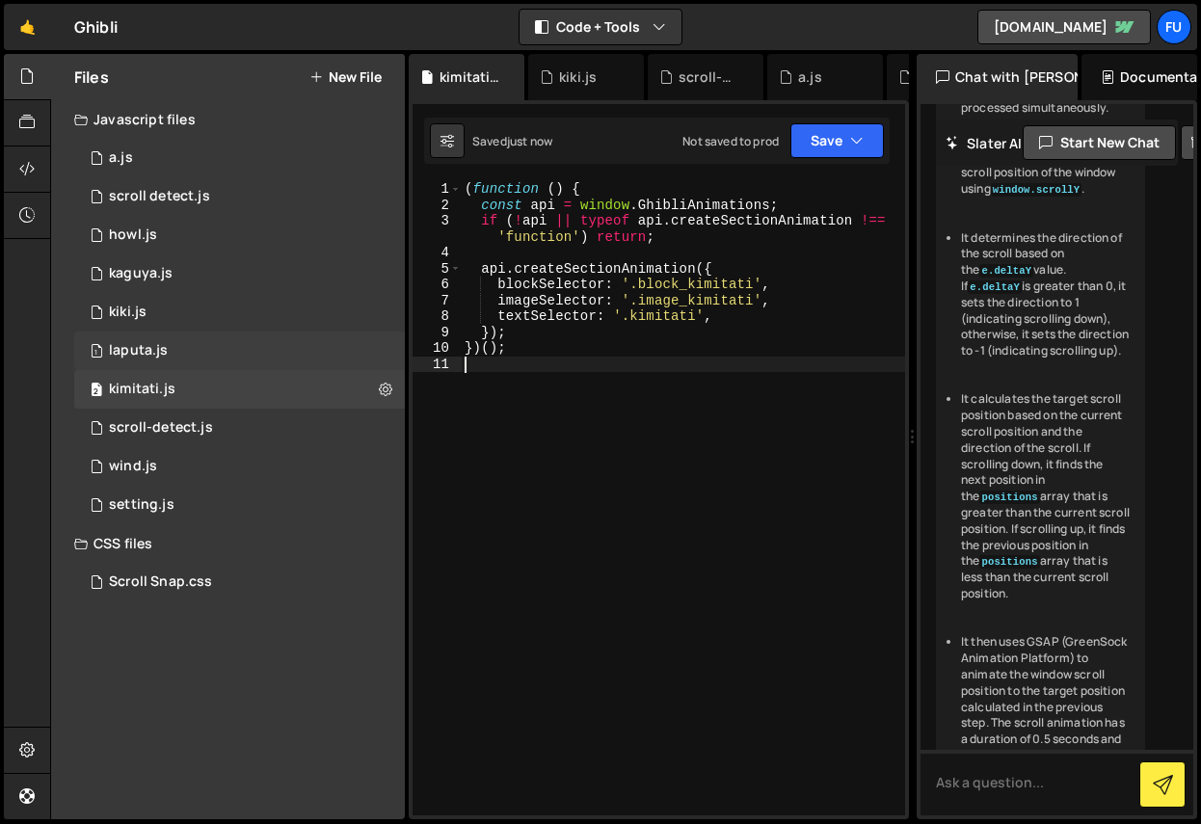
click at [232, 348] on div "1 laputa.js 0" at bounding box center [239, 350] width 331 height 39
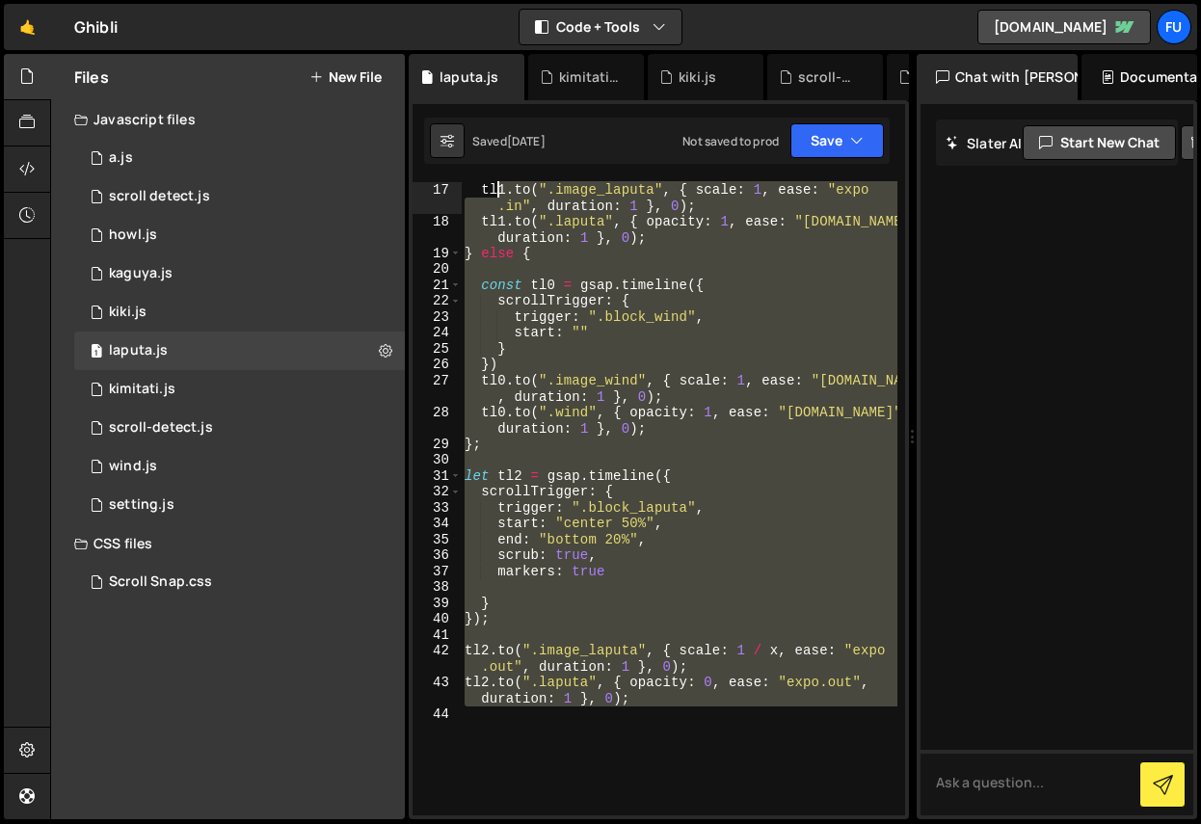
scroll to position [0, 0]
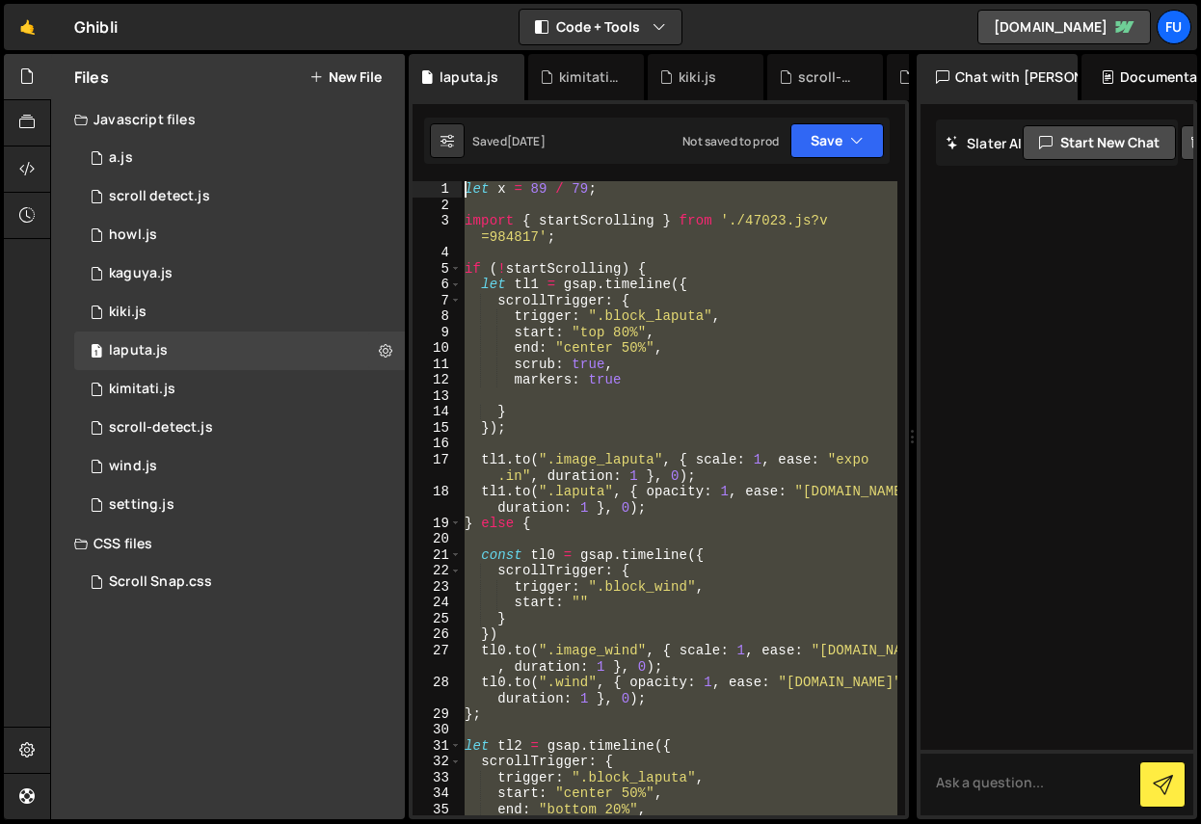
drag, startPoint x: 670, startPoint y: 688, endPoint x: 474, endPoint y: 24, distance: 692.1
click at [474, 24] on div "Hold on a sec... Are you certain you wish to leave this page? Any changes you'v…" at bounding box center [600, 412] width 1201 height 824
type textarea "let x = 89 / 79;"
paste textarea
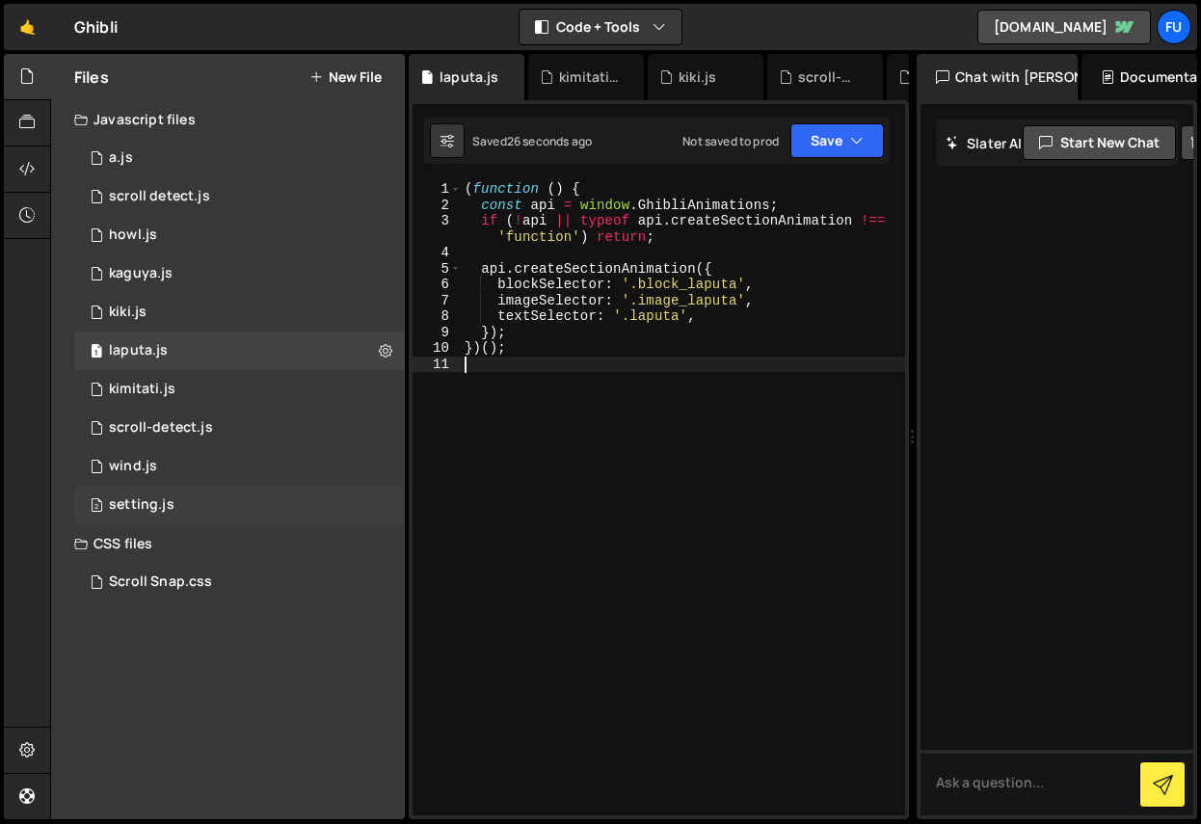
click at [254, 513] on div "2 setting.js 0" at bounding box center [239, 505] width 331 height 39
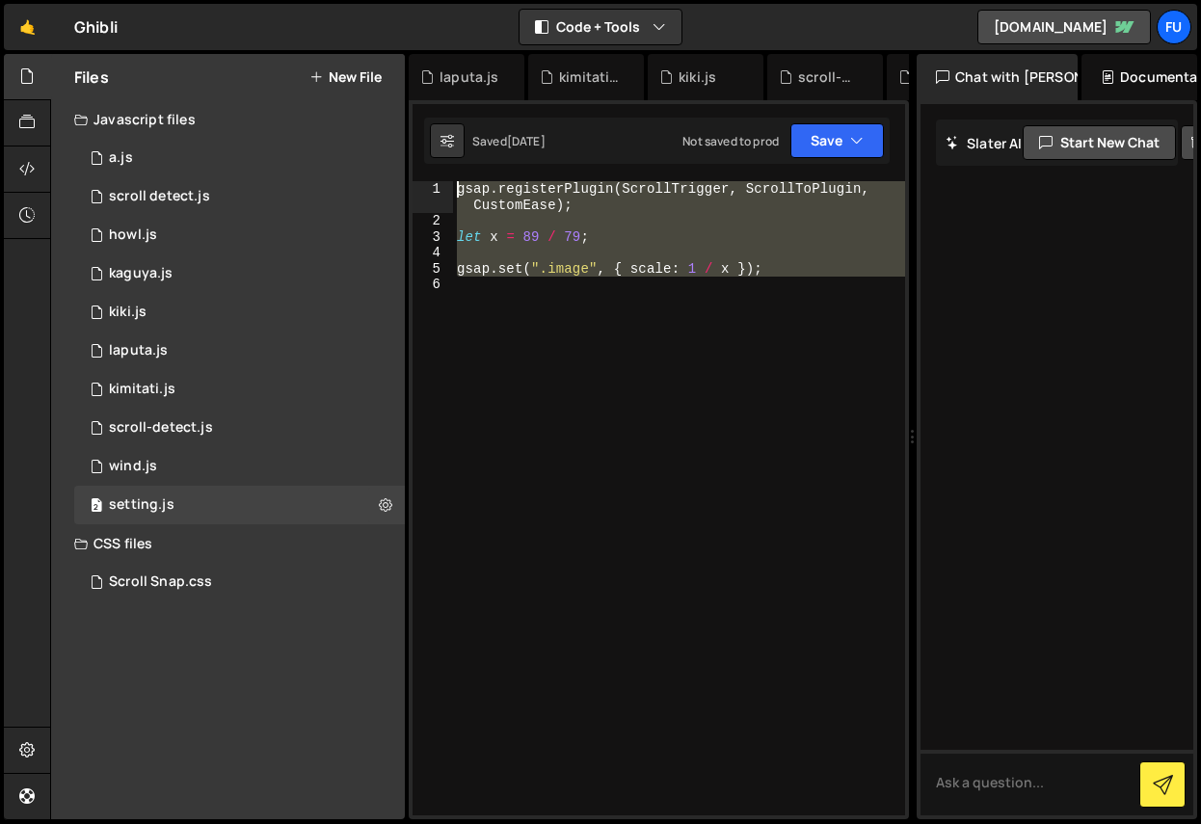
drag, startPoint x: 704, startPoint y: 369, endPoint x: 509, endPoint y: 32, distance: 389.9
click at [509, 32] on div "Hold on a sec... Are you certain you wish to leave this page? Any changes you'v…" at bounding box center [600, 412] width 1201 height 824
paste textarea "})();"
type textarea "})();"
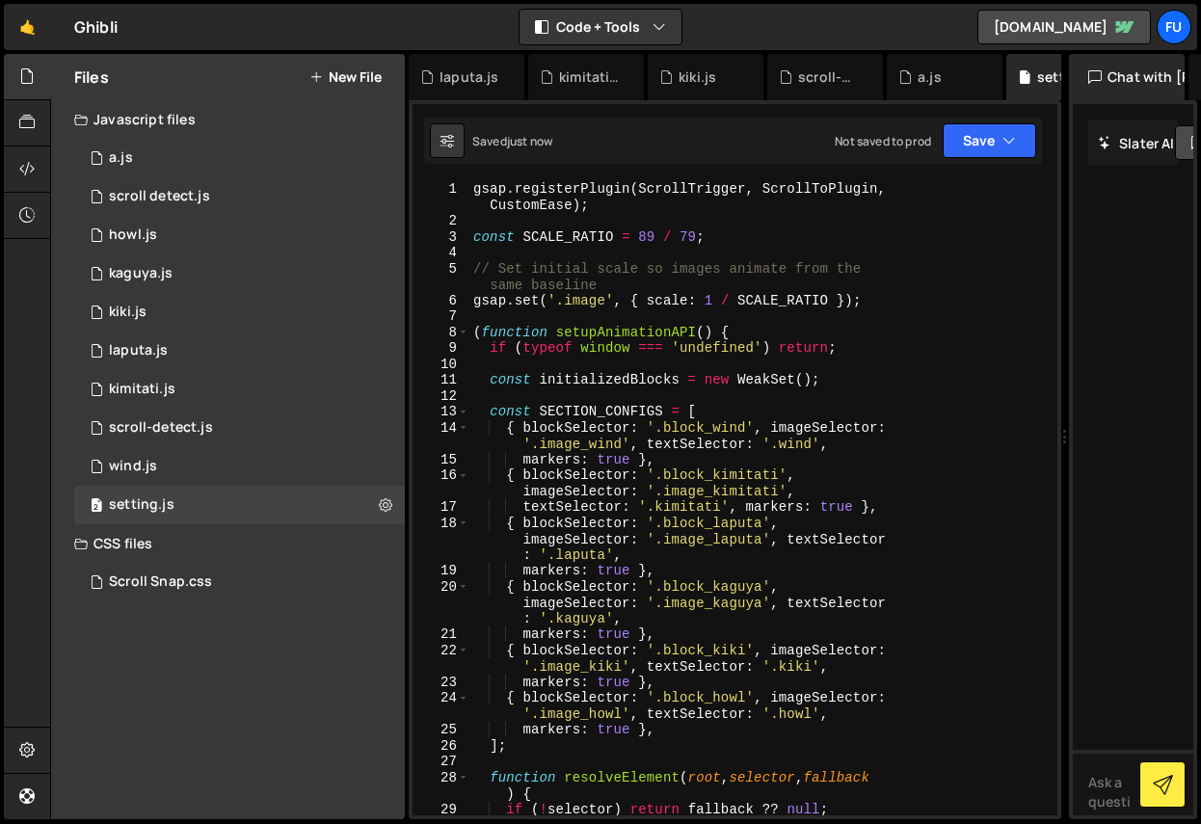
drag, startPoint x: 914, startPoint y: 284, endPoint x: 1053, endPoint y: 273, distance: 139.2
click at [1053, 273] on div "Files New File Javascript files 0 a.js 0 0 scroll detect.js 0 1 howl.js 0 1 1 1…" at bounding box center [625, 437] width 1151 height 766
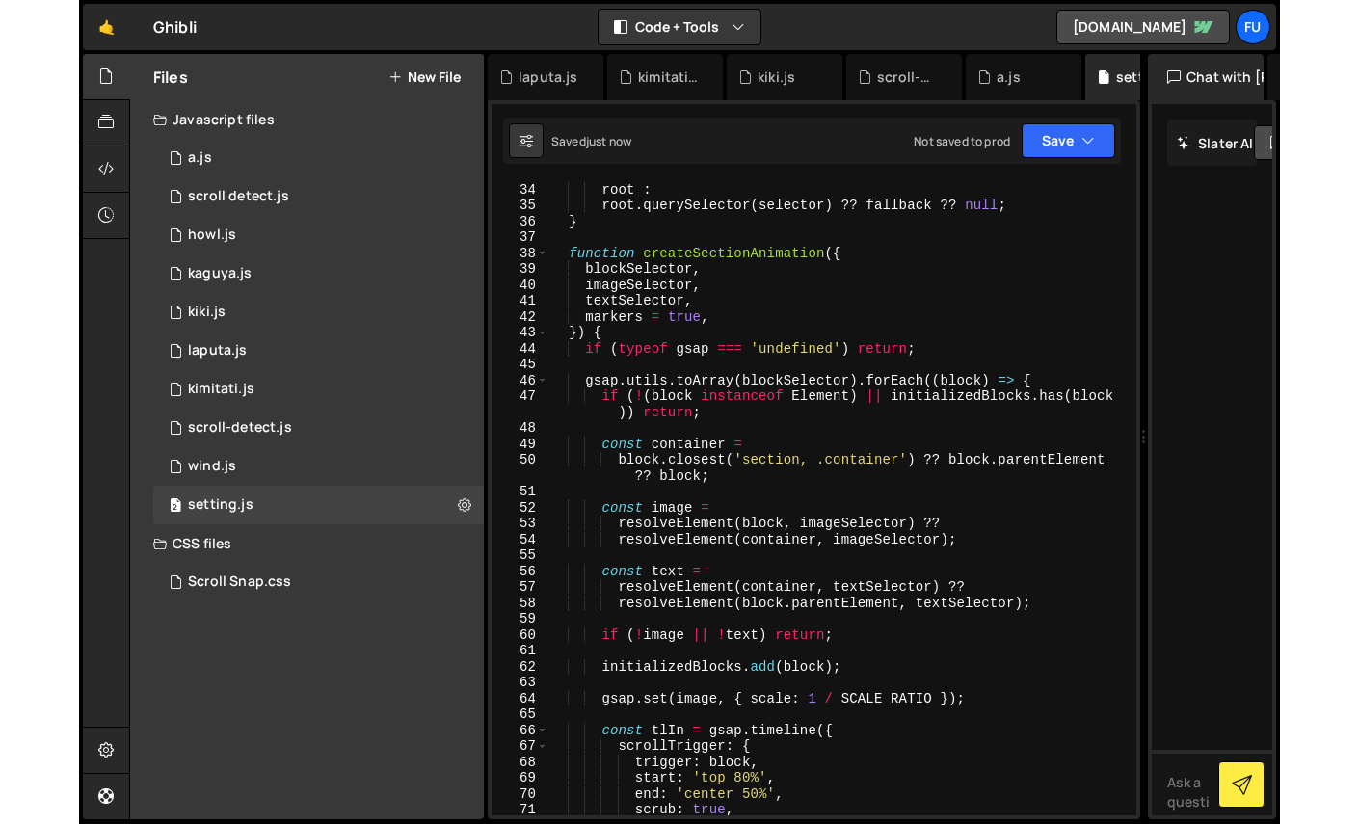
scroll to position [846, 0]
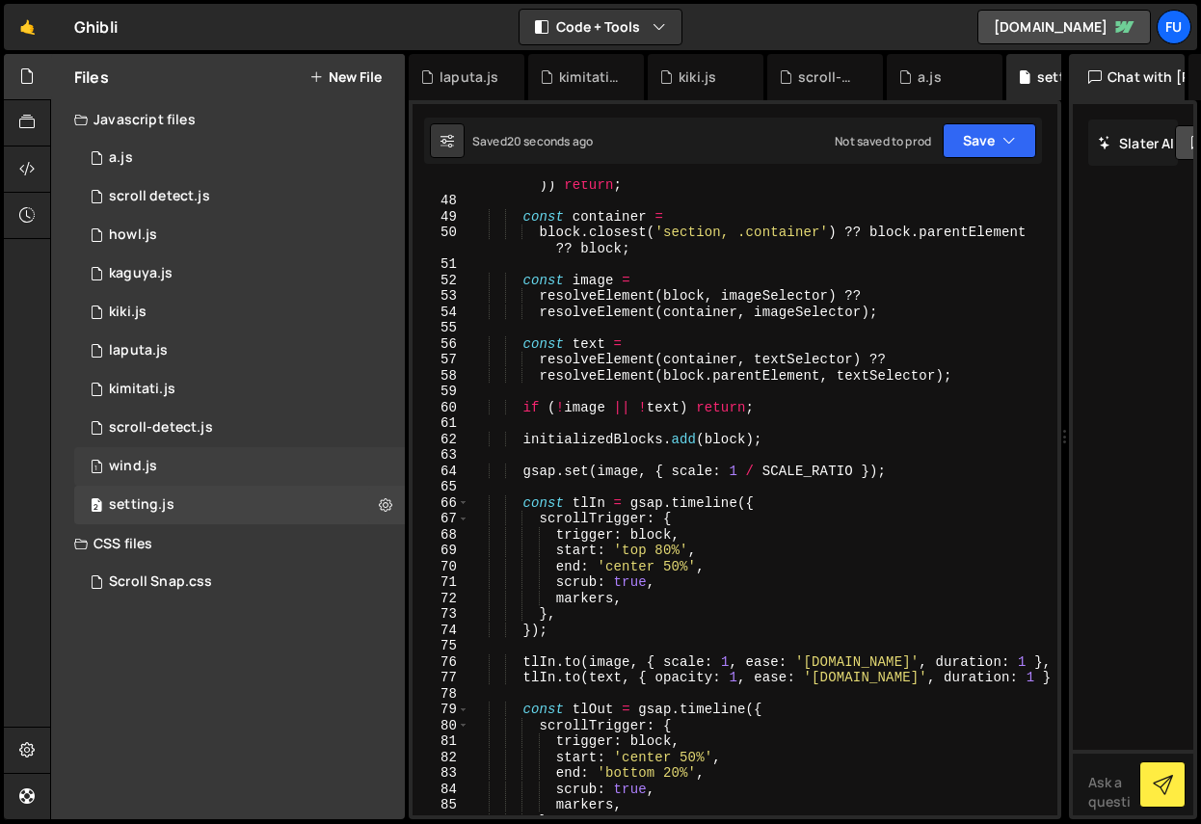
click at [259, 464] on div "1 wind.js 0" at bounding box center [239, 466] width 331 height 39
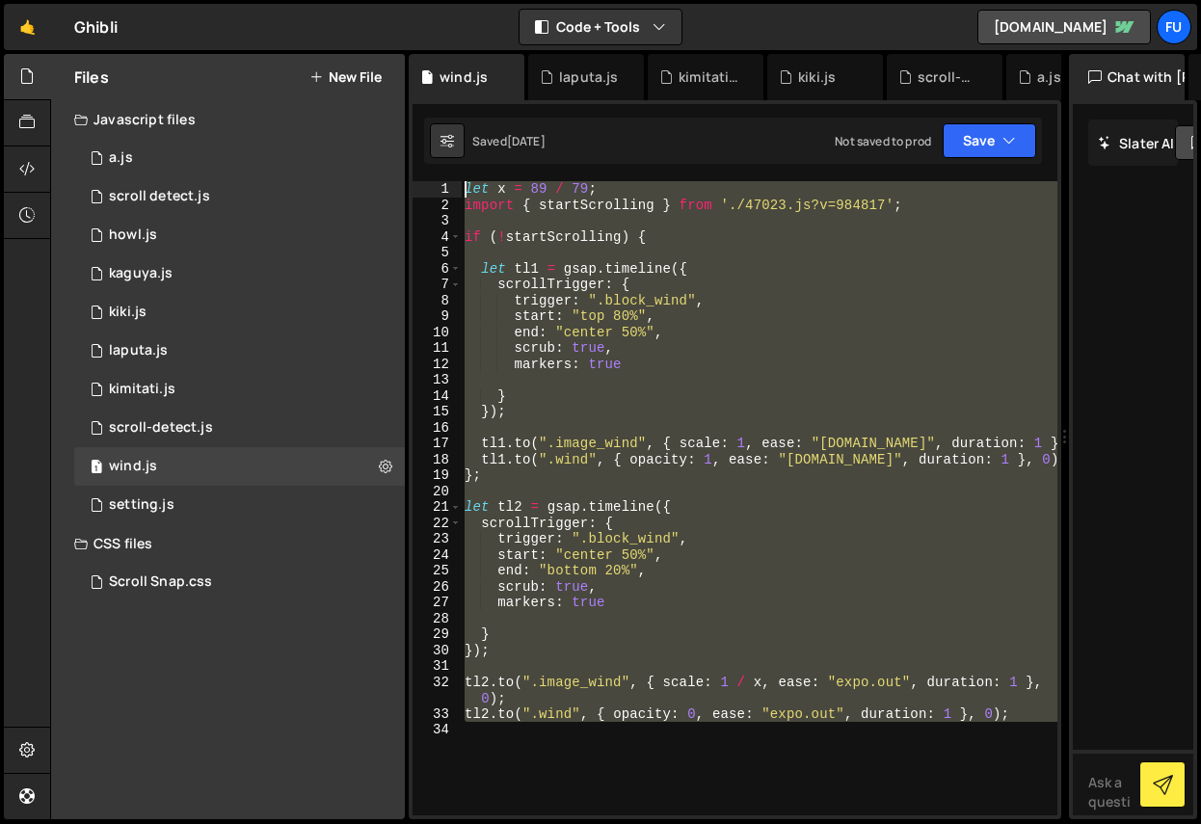
drag, startPoint x: 1029, startPoint y: 729, endPoint x: 562, endPoint y: 8, distance: 859.8
click at [562, 8] on div "Hold on a sec... Are you certain you wish to leave this page? Any changes you'v…" at bounding box center [600, 412] width 1201 height 824
type textarea "let x = 89 / 79; import { startScrolling } from './47023.js?v=984817';"
paste textarea
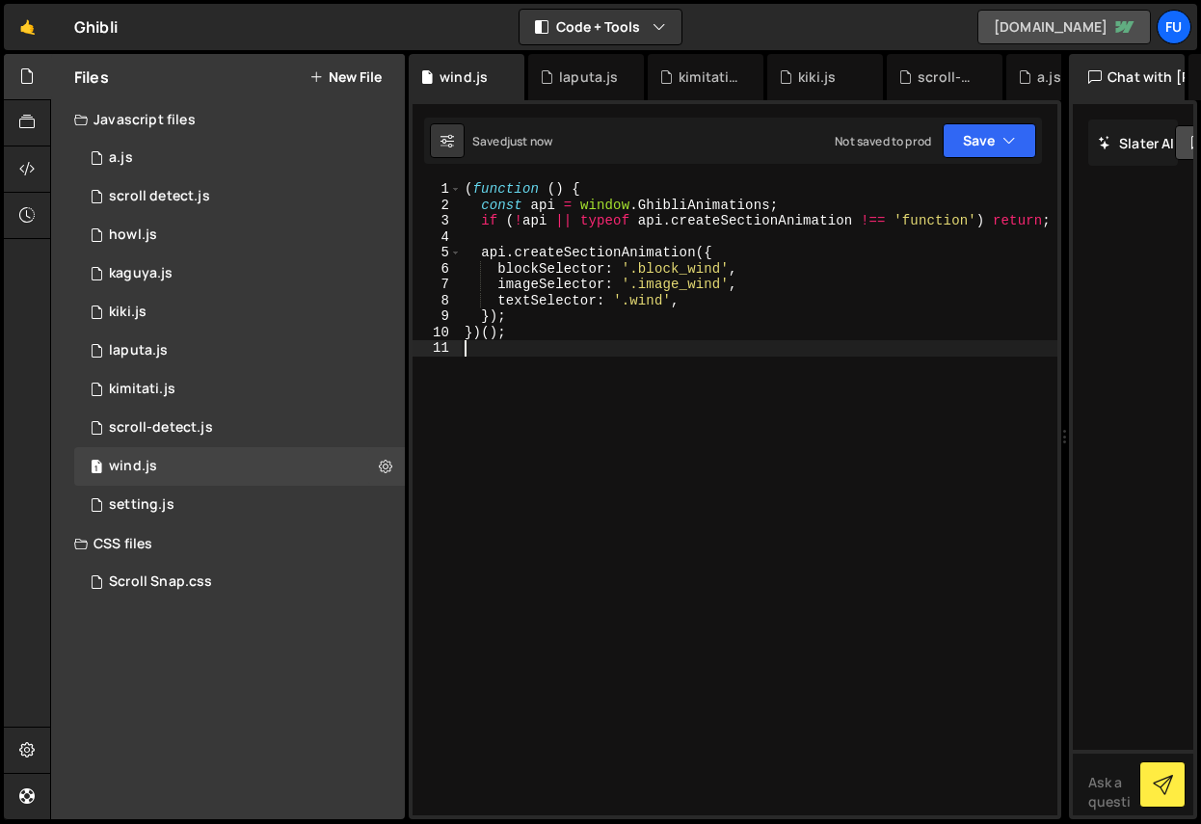
click at [1127, 24] on icon at bounding box center [1125, 27] width 18 height 12
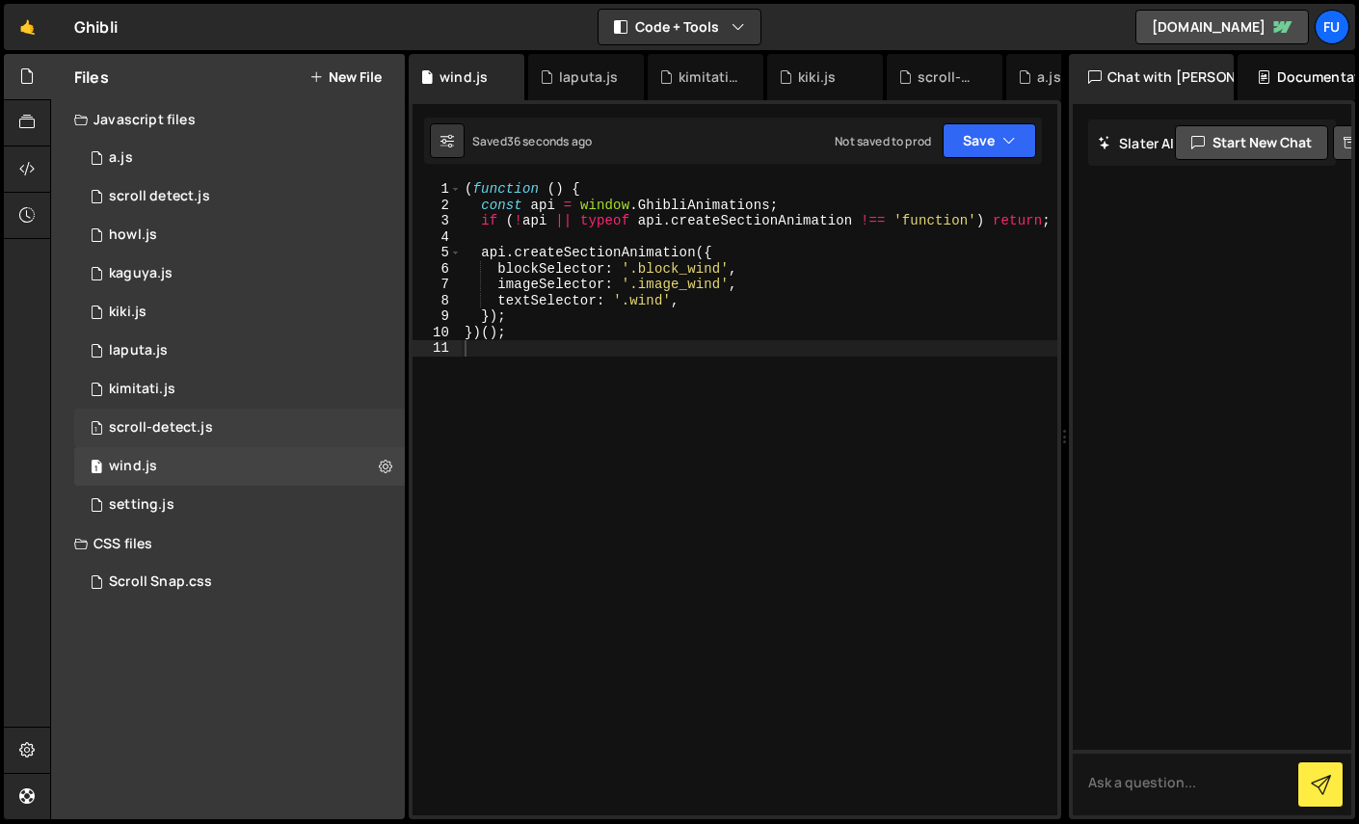
click at [299, 435] on div "1 scroll-detect.js 0" at bounding box center [239, 428] width 331 height 39
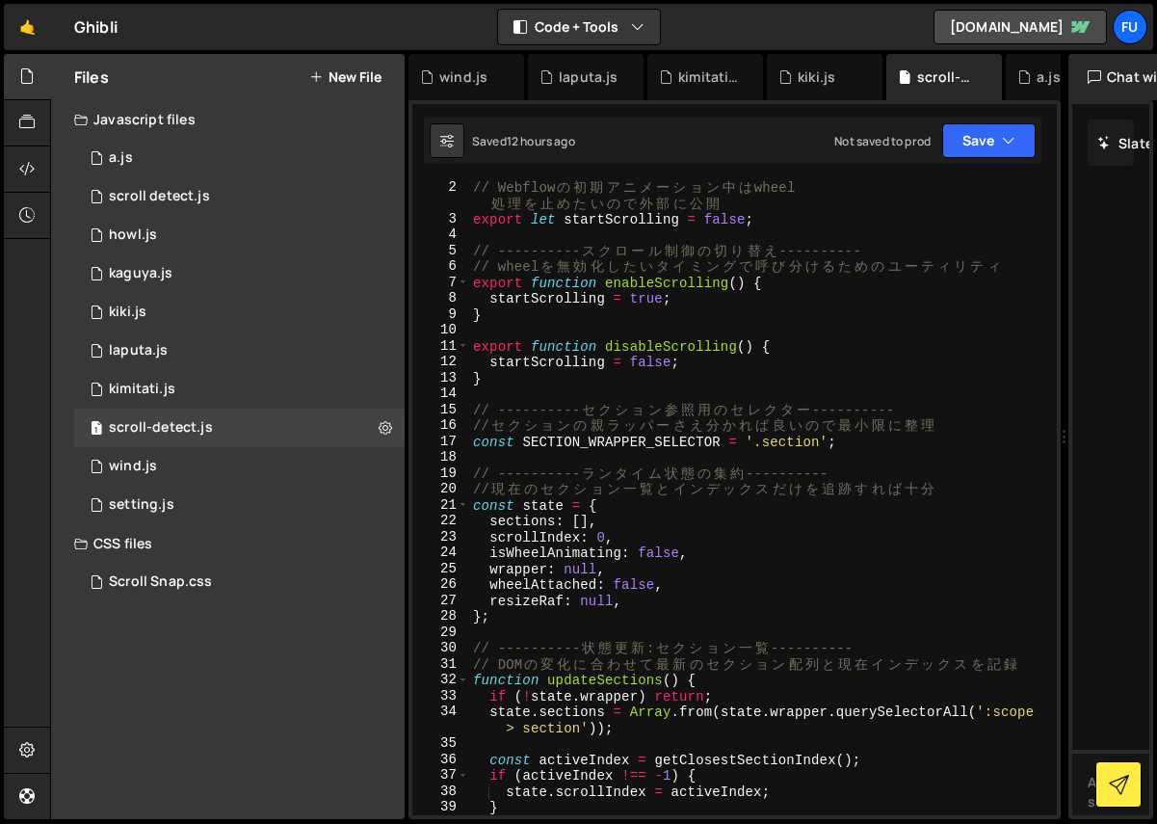
scroll to position [0, 0]
